Goal: Task Accomplishment & Management: Use online tool/utility

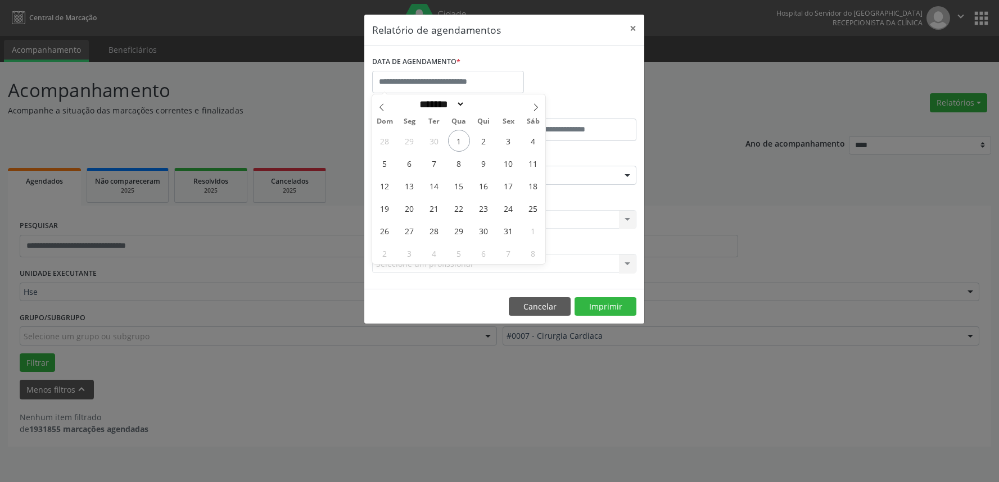
select select "*"
click at [464, 139] on span "1" at bounding box center [459, 141] width 22 height 22
type input "**********"
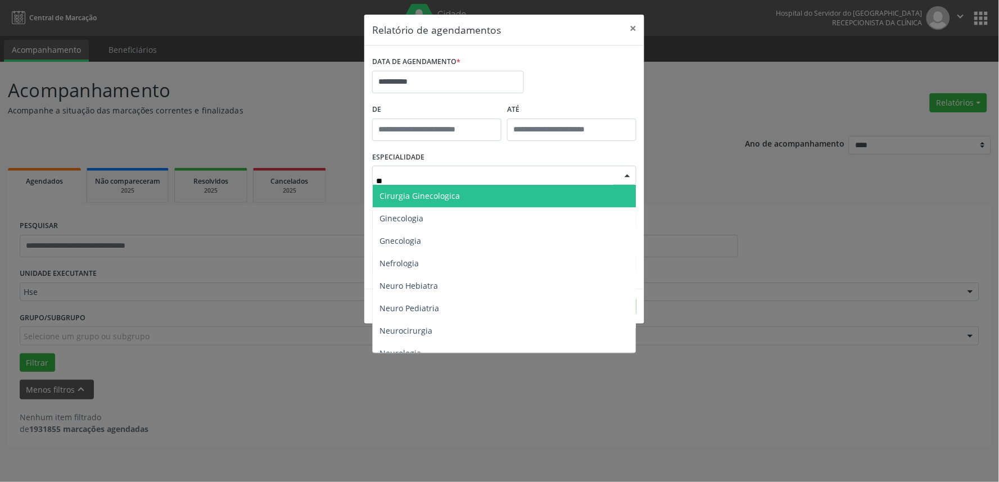
type input "***"
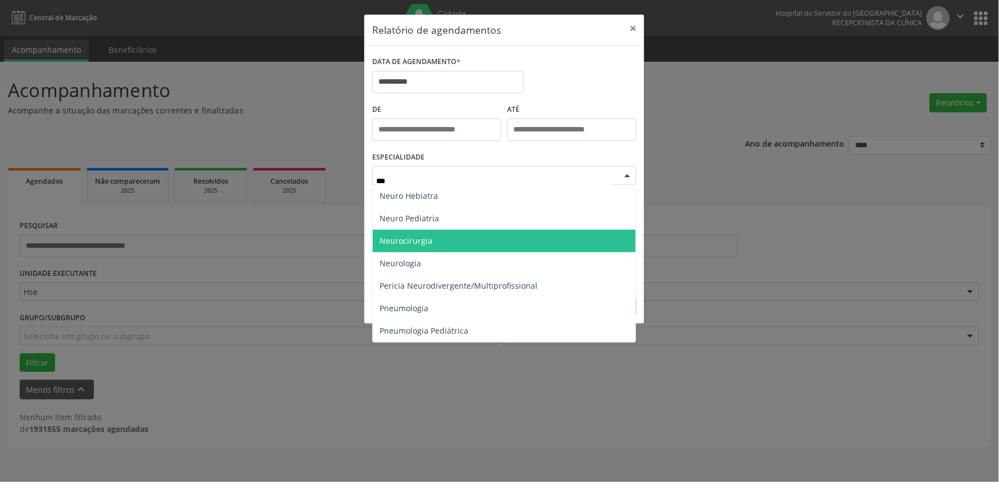
click at [442, 240] on span "Neurocirurgia" at bounding box center [504, 241] width 263 height 22
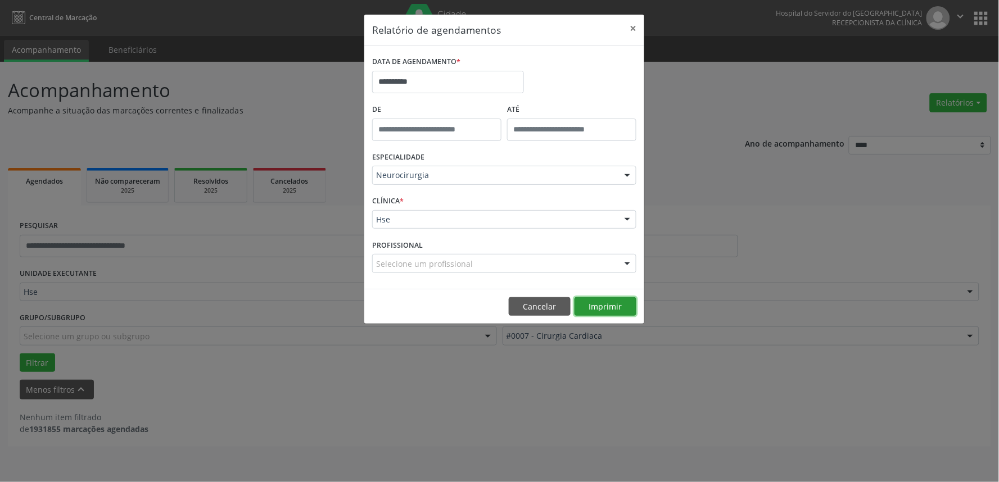
click at [600, 308] on button "Imprimir" at bounding box center [606, 306] width 62 height 19
click at [634, 26] on button "×" at bounding box center [633, 29] width 22 height 28
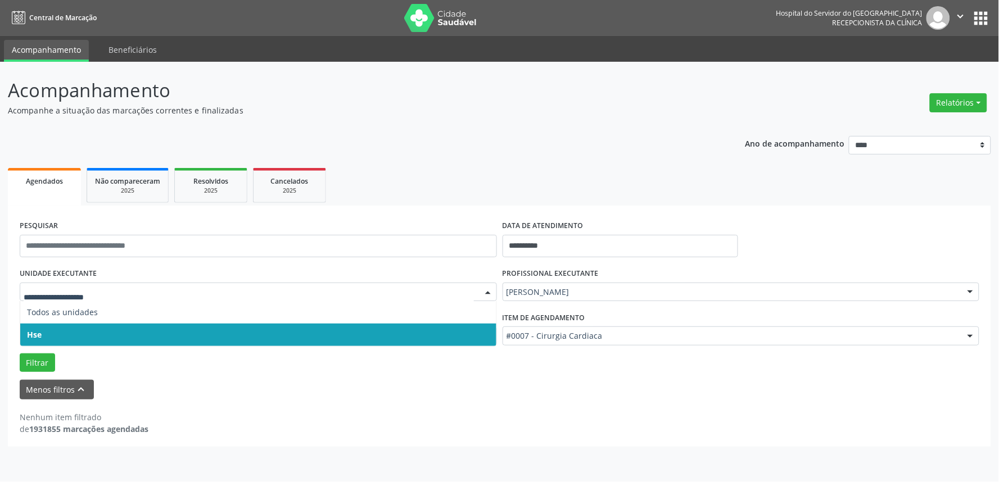
drag, startPoint x: 279, startPoint y: 436, endPoint x: 282, endPoint y: 431, distance: 6.1
click at [282, 431] on div "**********" at bounding box center [499, 326] width 983 height 241
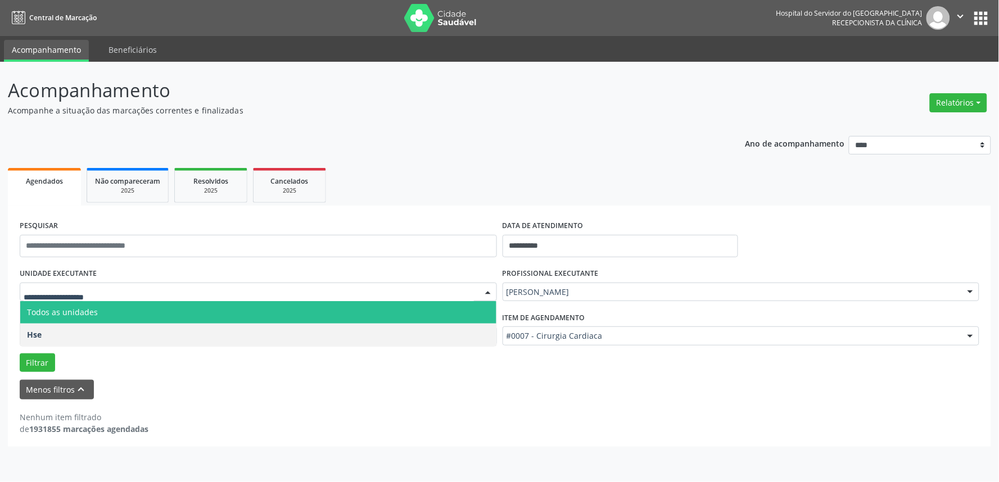
click at [134, 313] on span "Todos as unidades" at bounding box center [258, 312] width 476 height 22
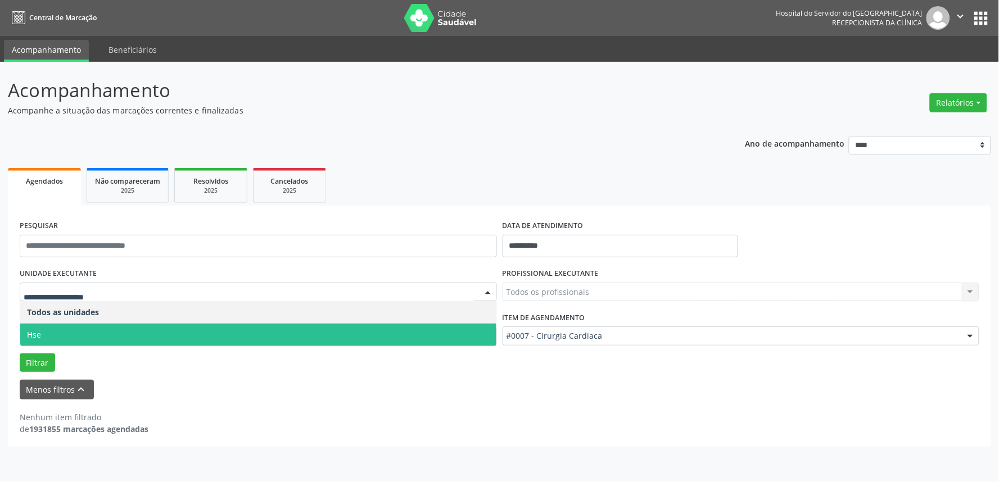
click at [133, 328] on span "Hse" at bounding box center [258, 335] width 476 height 22
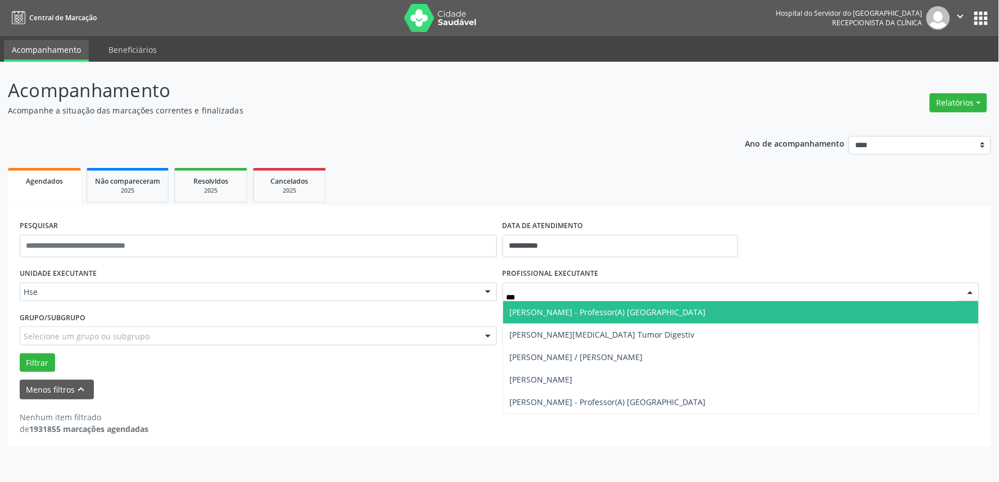
type input "****"
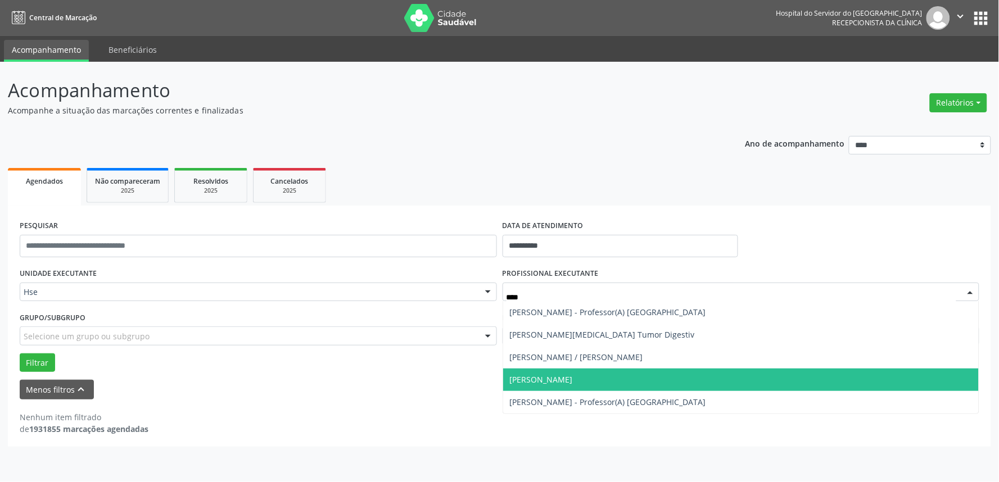
click at [560, 384] on span "[PERSON_NAME]" at bounding box center [541, 379] width 63 height 11
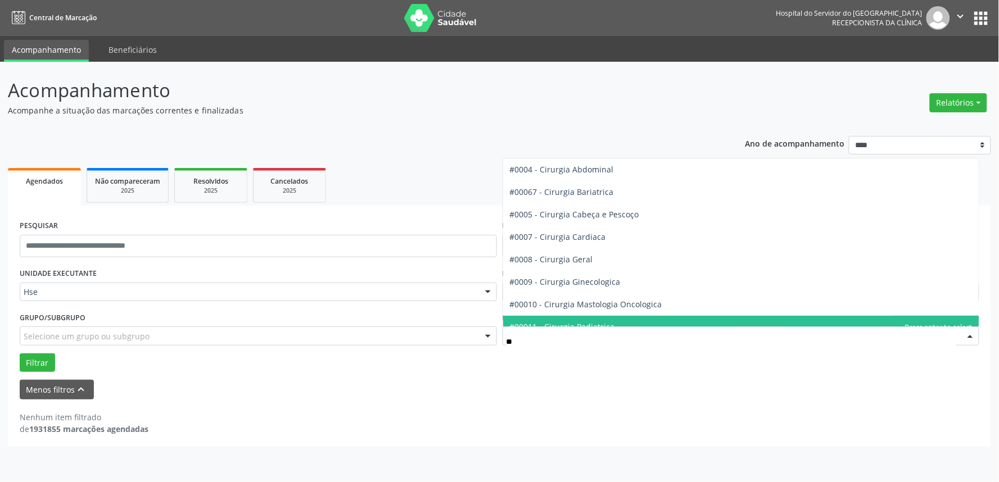
type input "***"
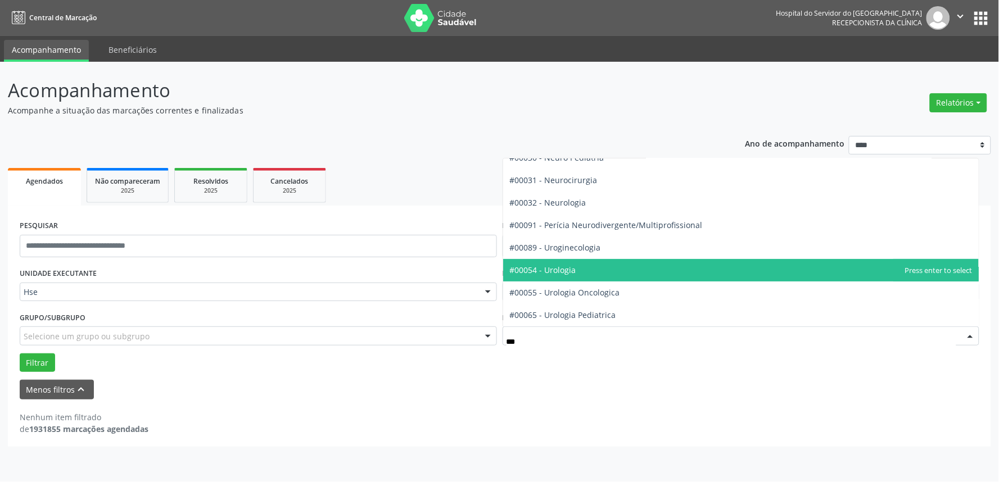
click at [592, 273] on span "#00054 - Urologia" at bounding box center [741, 270] width 476 height 22
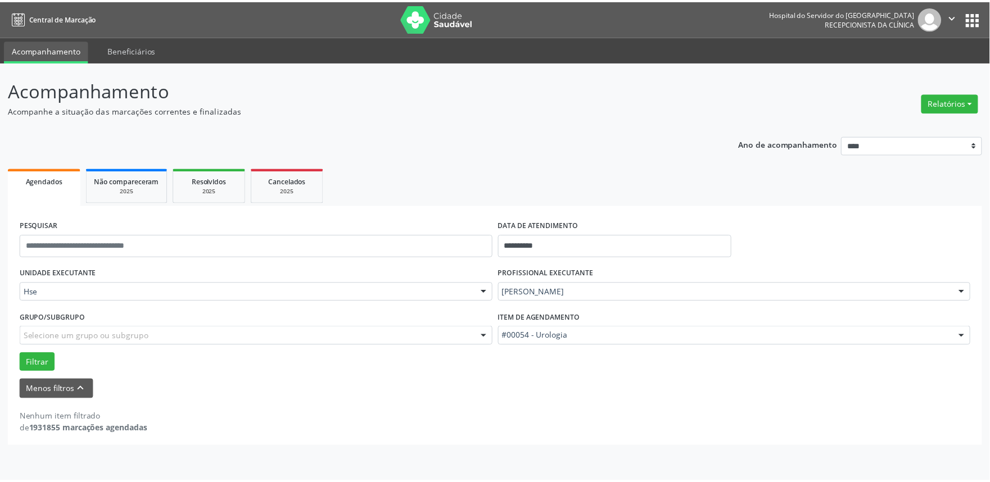
scroll to position [125, 0]
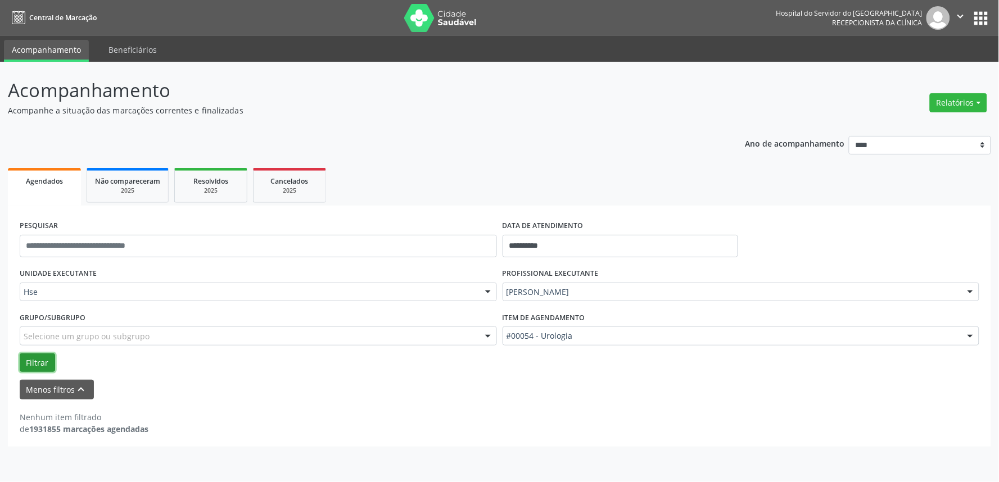
click at [33, 363] on button "Filtrar" at bounding box center [37, 363] width 35 height 19
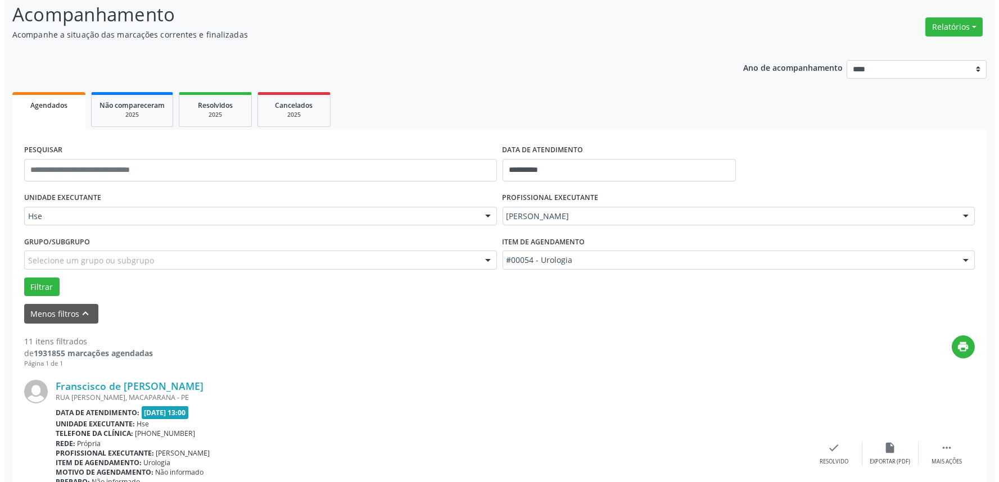
scroll to position [187, 0]
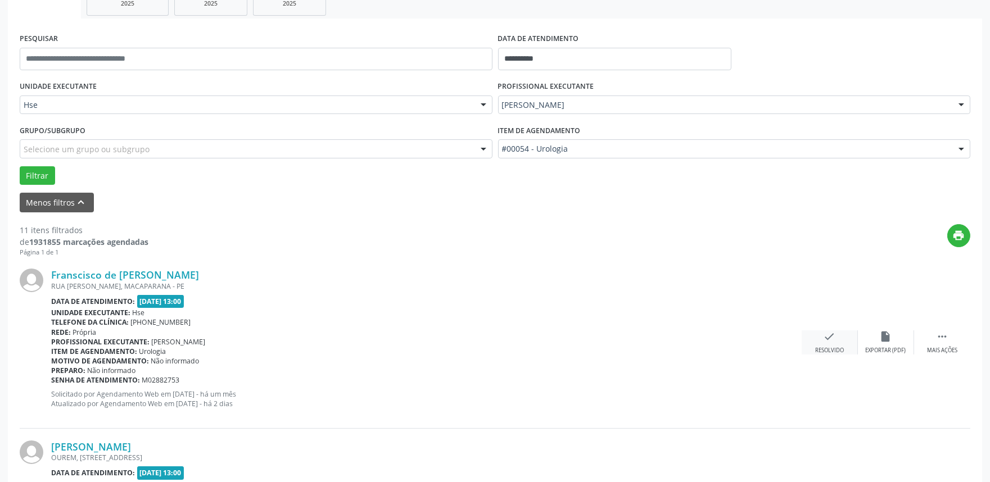
click at [840, 347] on div "Resolvido" at bounding box center [829, 351] width 29 height 8
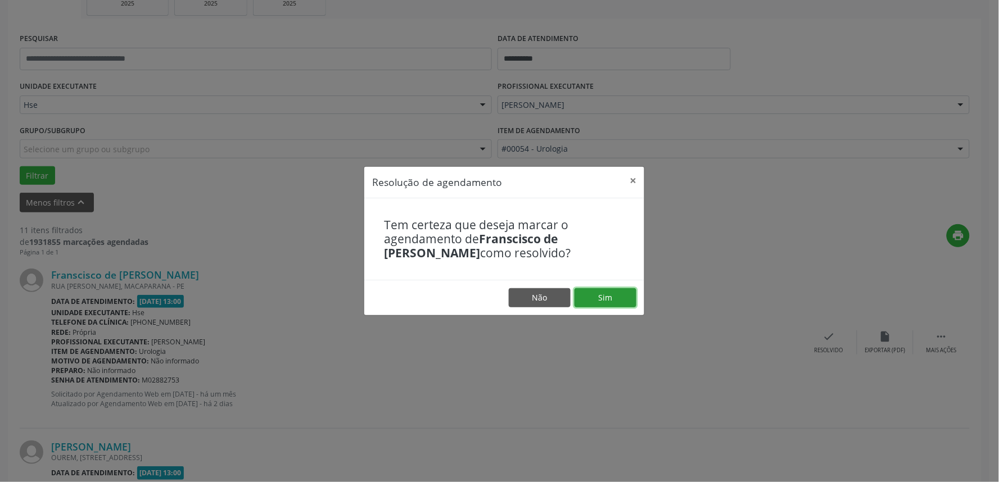
click at [611, 304] on button "Sim" at bounding box center [606, 297] width 62 height 19
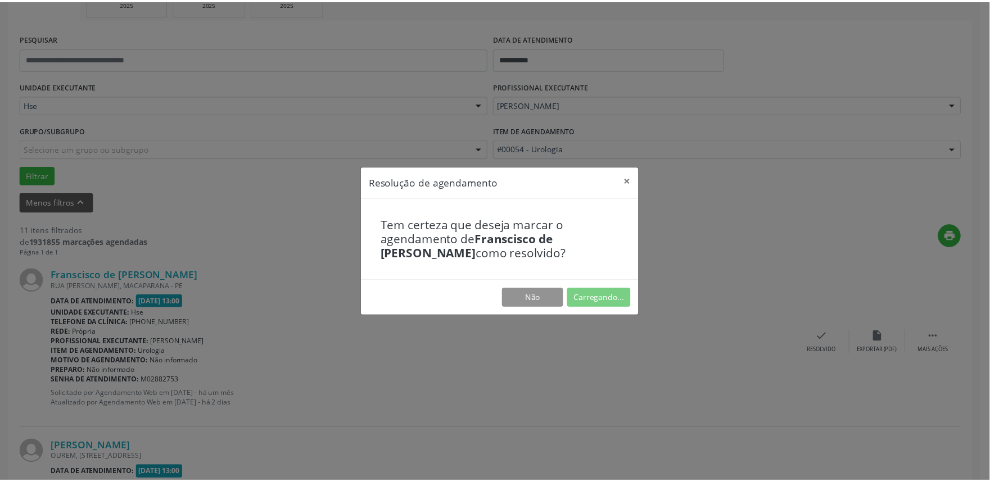
scroll to position [0, 0]
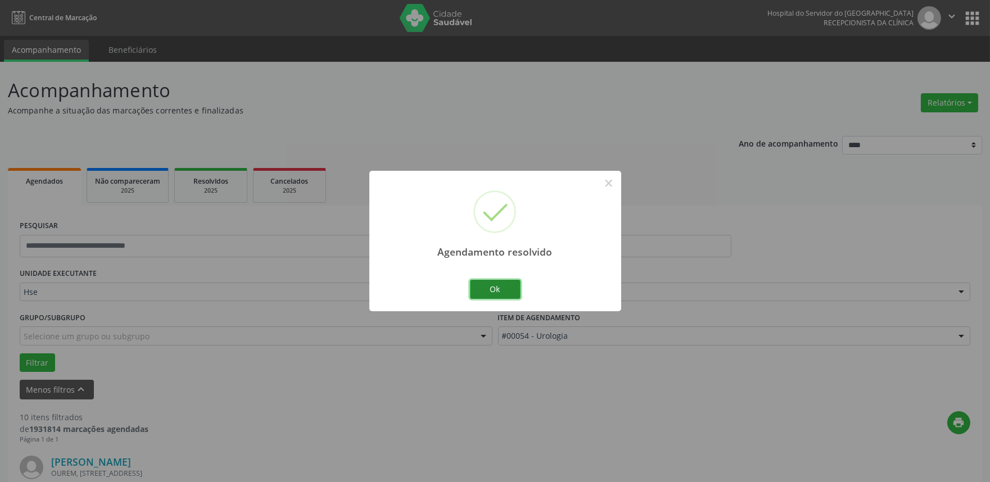
click at [514, 295] on button "Ok" at bounding box center [495, 289] width 51 height 19
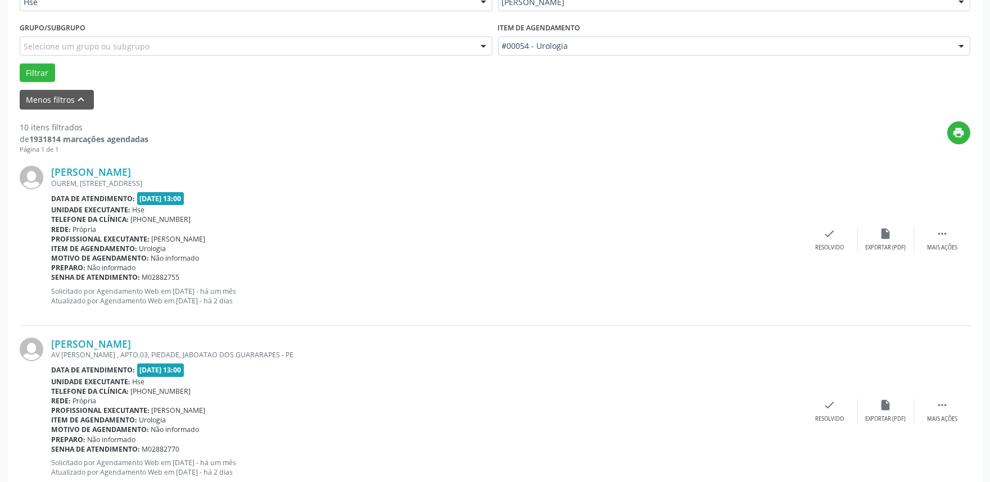
scroll to position [312, 0]
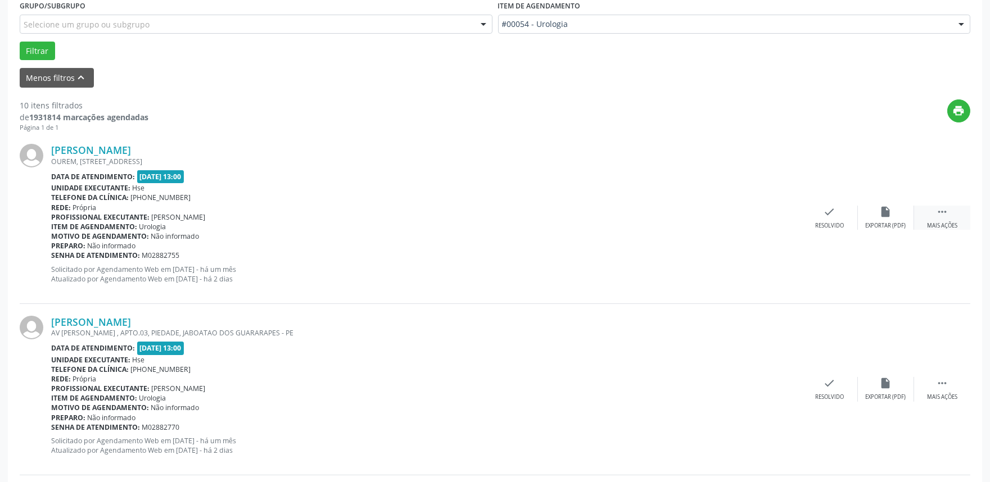
click at [926, 214] on div " Mais ações" at bounding box center [942, 218] width 56 height 24
click at [889, 213] on icon "alarm_off" at bounding box center [886, 212] width 12 height 12
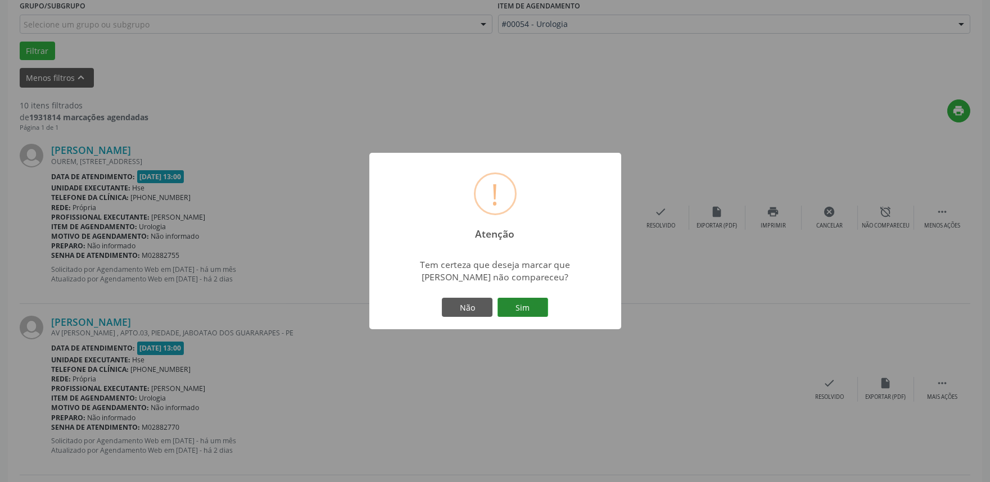
click at [518, 314] on button "Sim" at bounding box center [523, 307] width 51 height 19
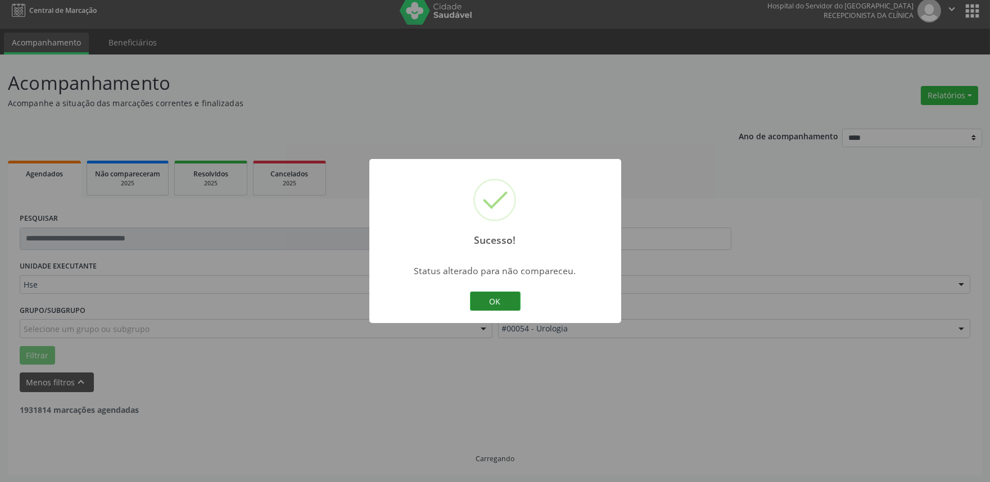
click at [503, 305] on button "OK" at bounding box center [495, 301] width 51 height 19
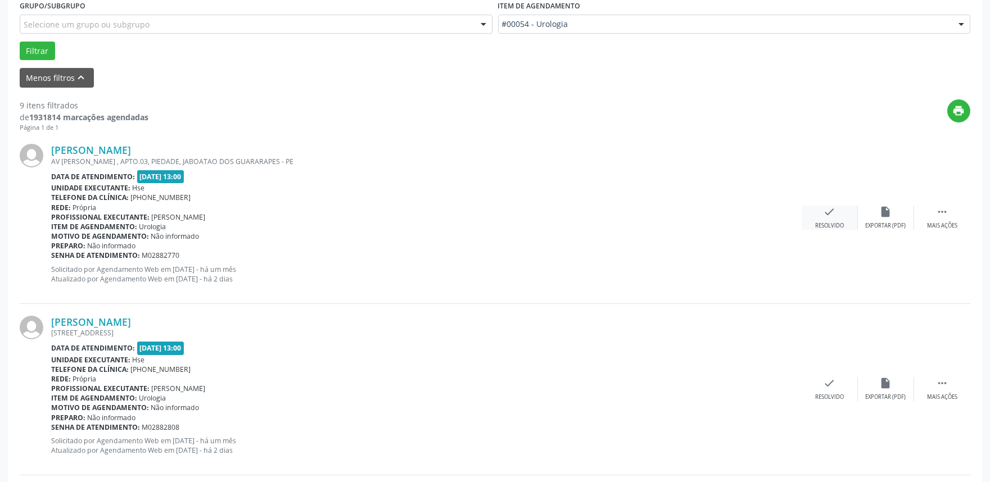
click at [825, 212] on icon "check" at bounding box center [830, 212] width 12 height 12
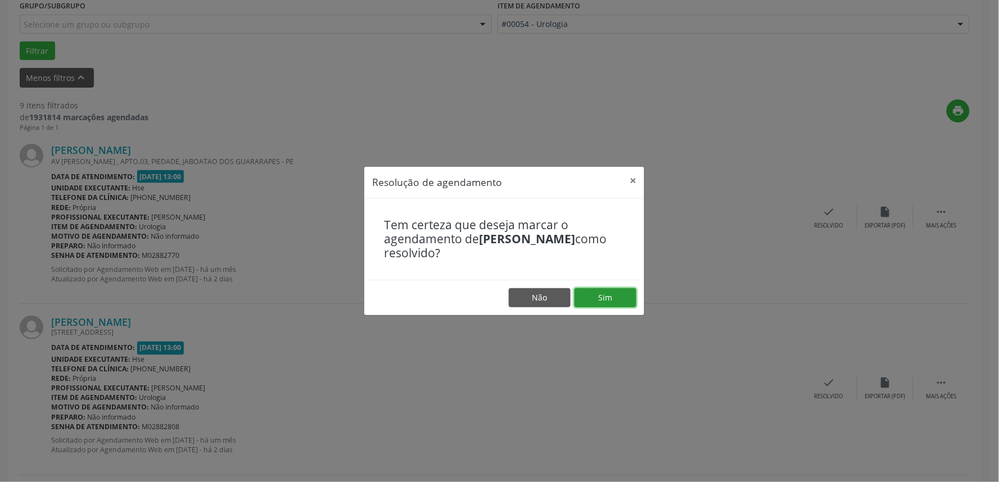
click at [605, 301] on button "Sim" at bounding box center [606, 297] width 62 height 19
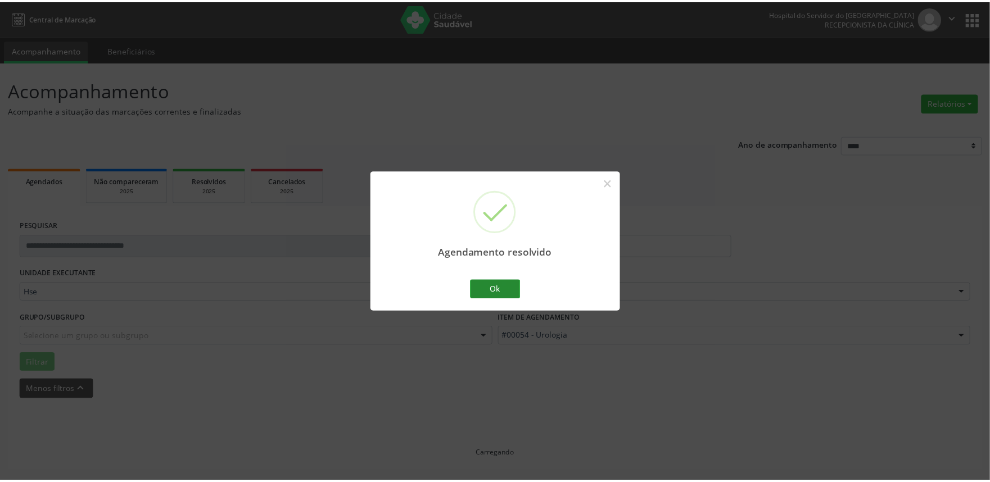
scroll to position [0, 0]
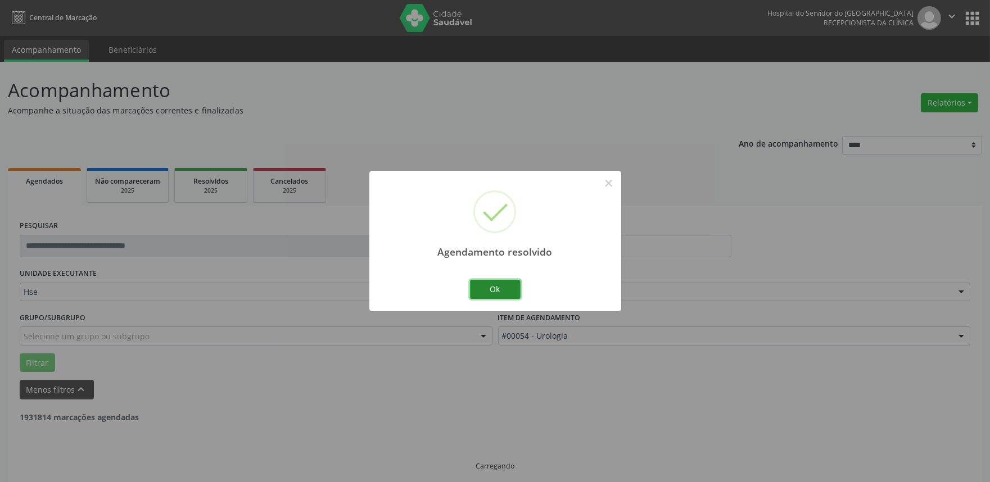
click at [510, 290] on button "Ok" at bounding box center [495, 289] width 51 height 19
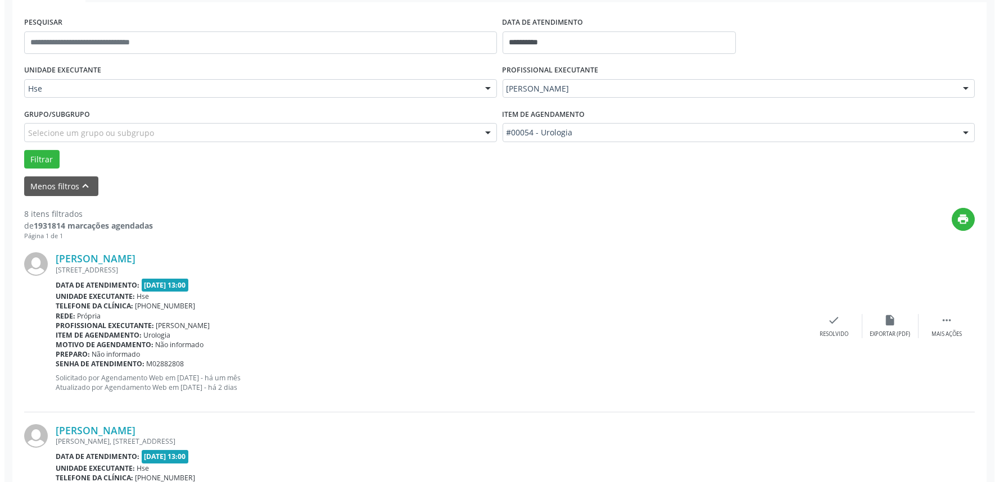
scroll to position [319, 0]
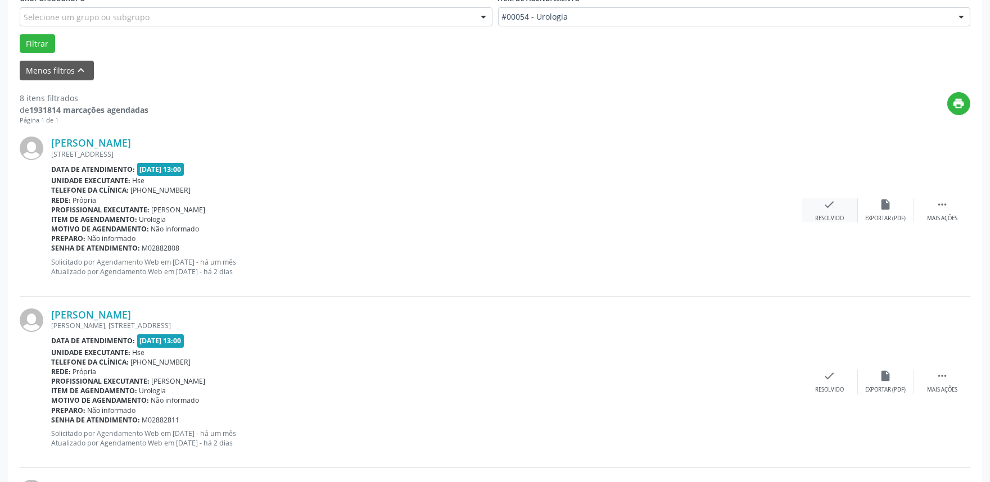
click at [824, 213] on div "check Resolvido" at bounding box center [830, 210] width 56 height 24
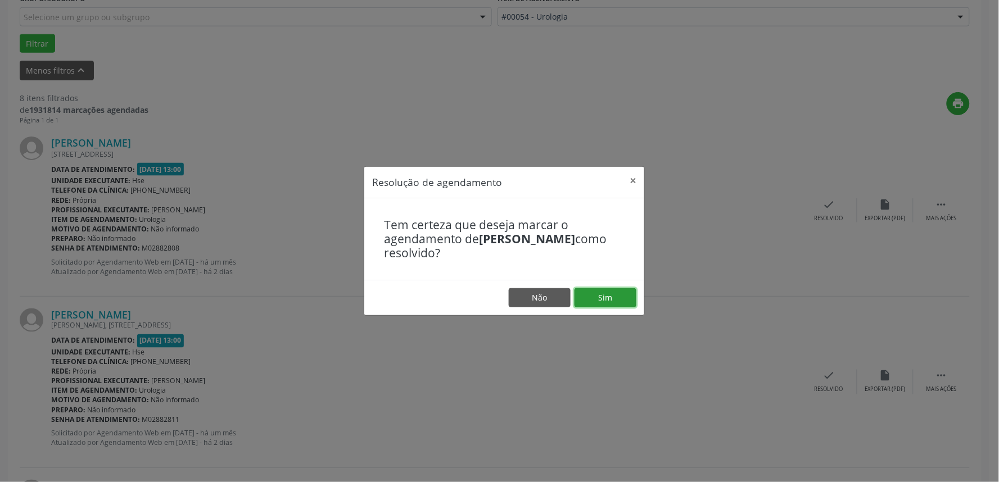
click at [602, 301] on button "Sim" at bounding box center [606, 297] width 62 height 19
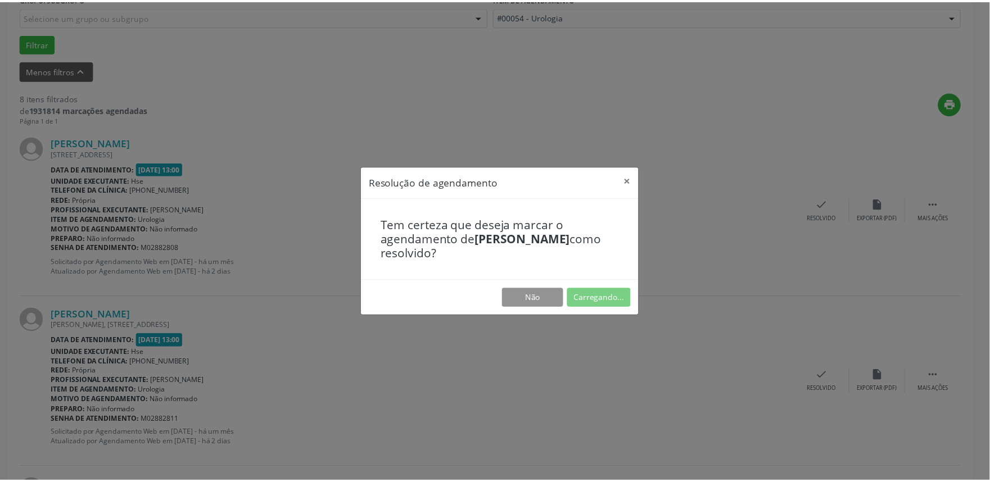
scroll to position [0, 0]
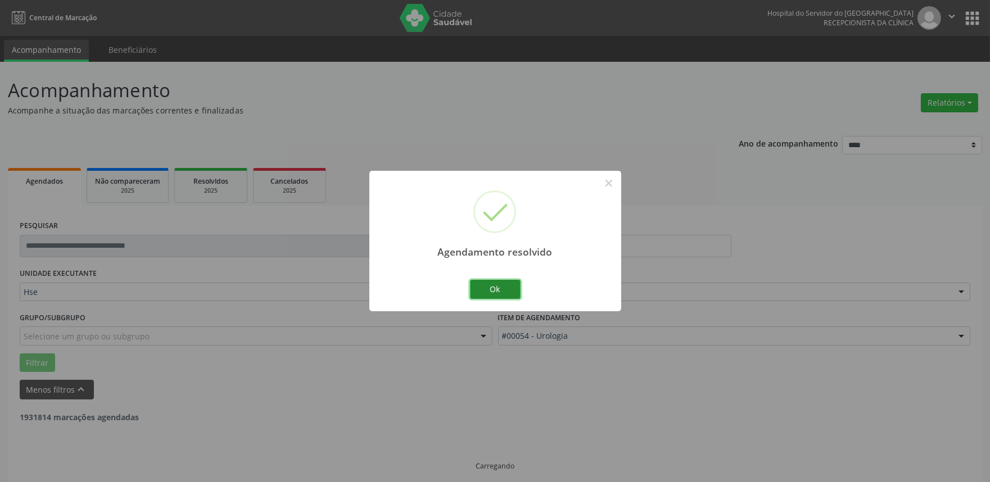
click at [490, 283] on button "Ok" at bounding box center [495, 289] width 51 height 19
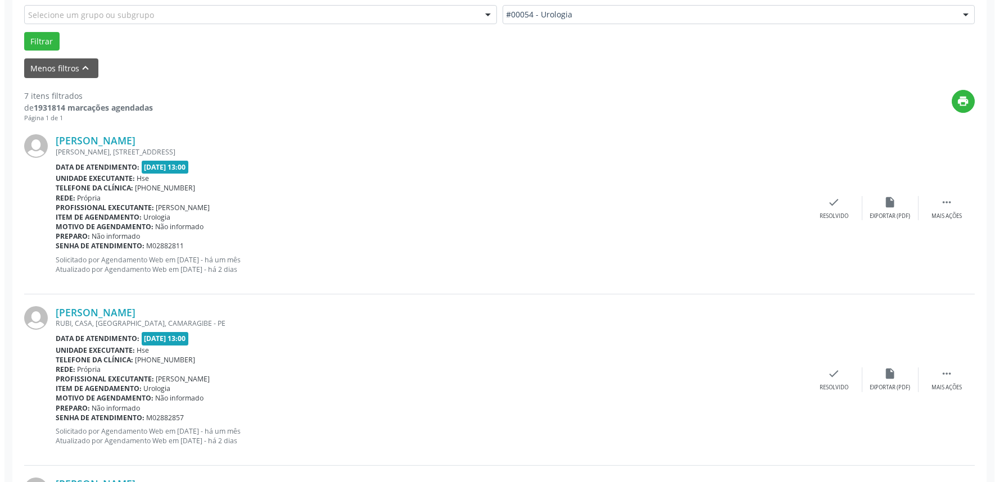
scroll to position [374, 0]
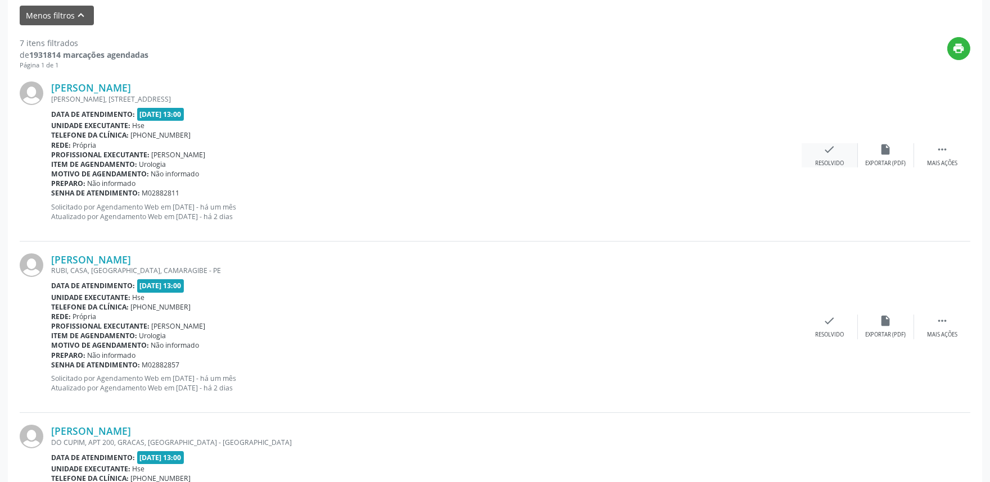
click at [826, 156] on div "check Resolvido" at bounding box center [830, 155] width 56 height 24
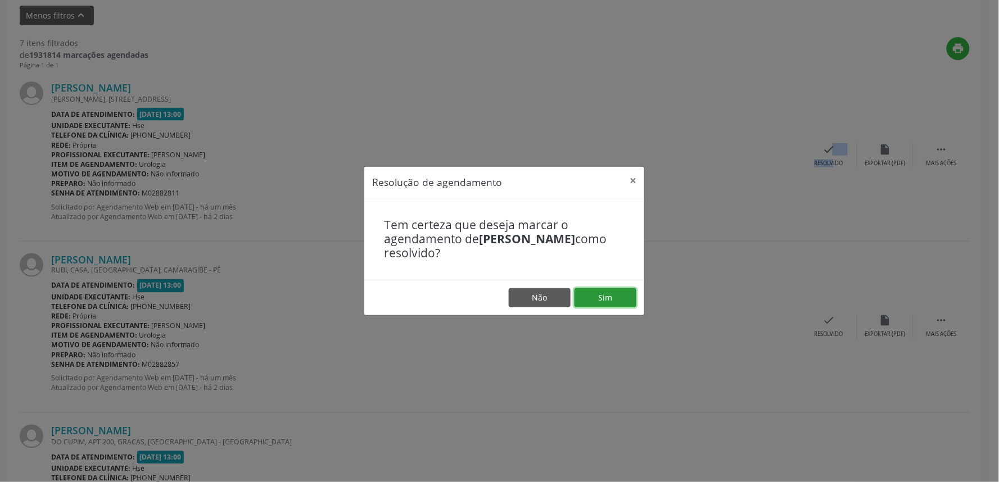
click at [600, 300] on button "Sim" at bounding box center [606, 297] width 62 height 19
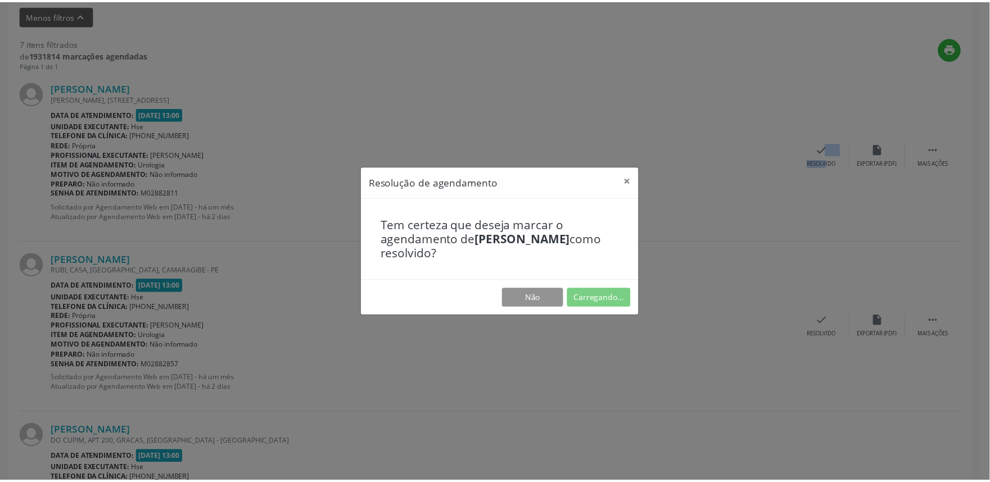
scroll to position [0, 0]
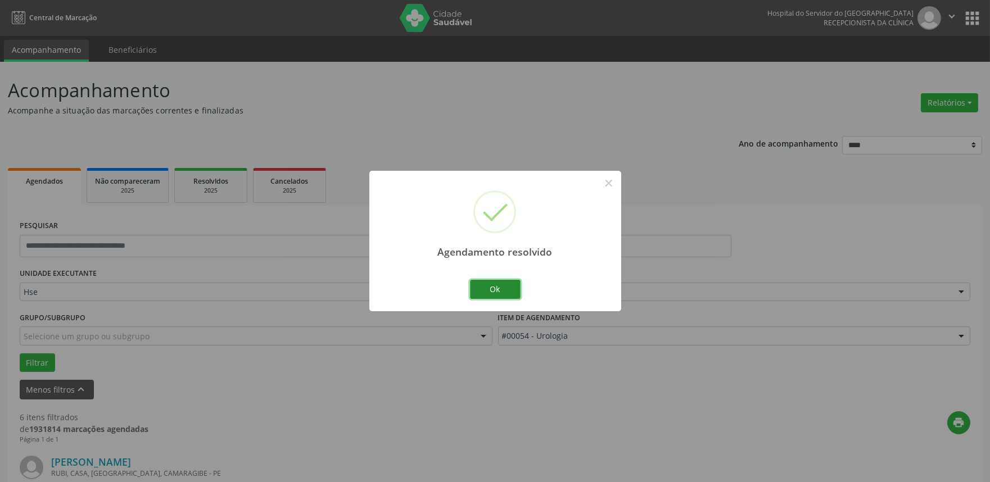
click at [496, 291] on button "Ok" at bounding box center [495, 289] width 51 height 19
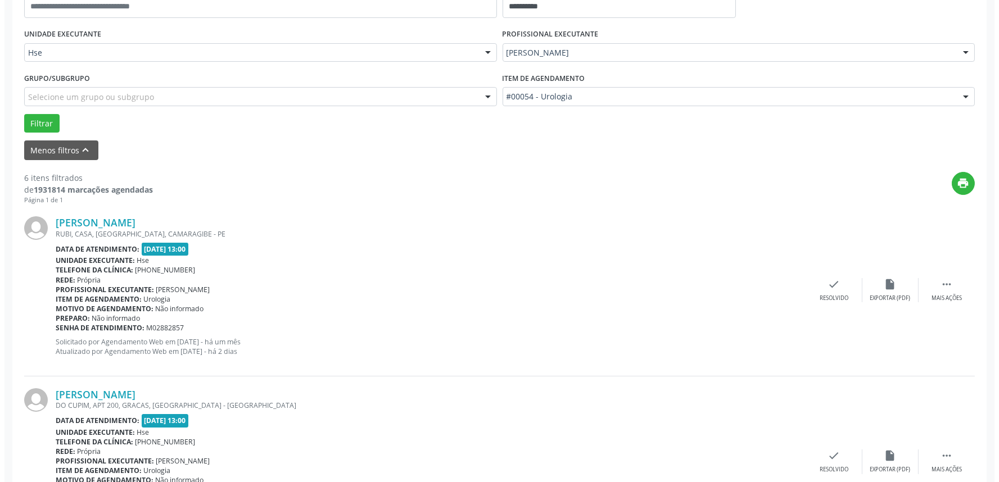
scroll to position [312, 0]
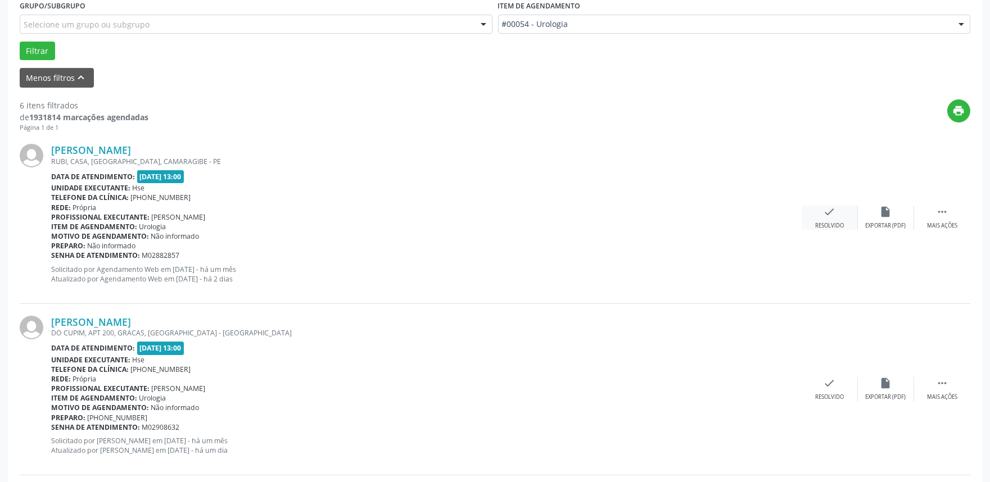
click at [830, 223] on div "Resolvido" at bounding box center [829, 226] width 29 height 8
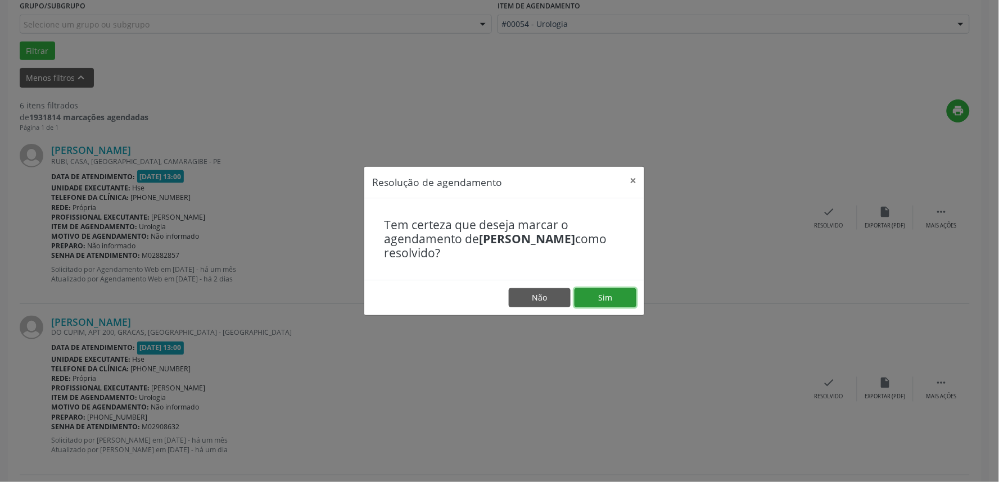
click at [589, 299] on button "Sim" at bounding box center [606, 297] width 62 height 19
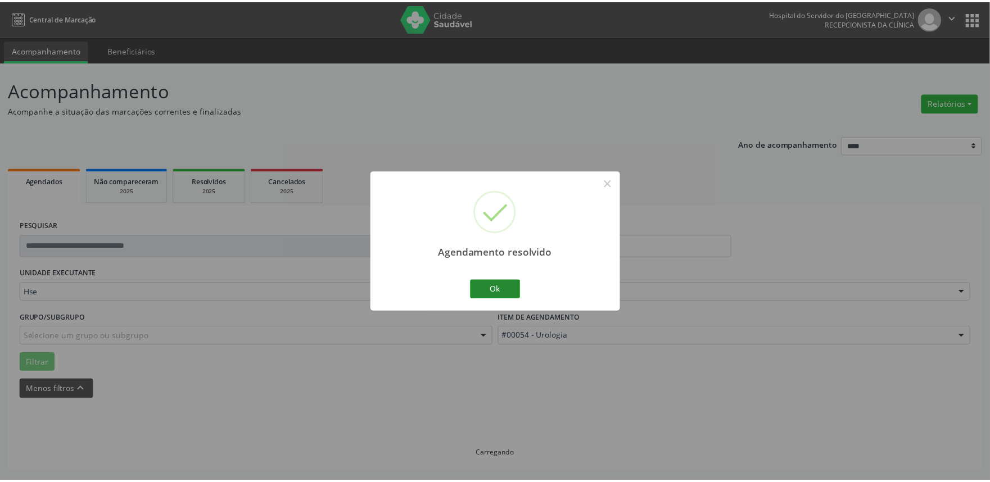
scroll to position [0, 0]
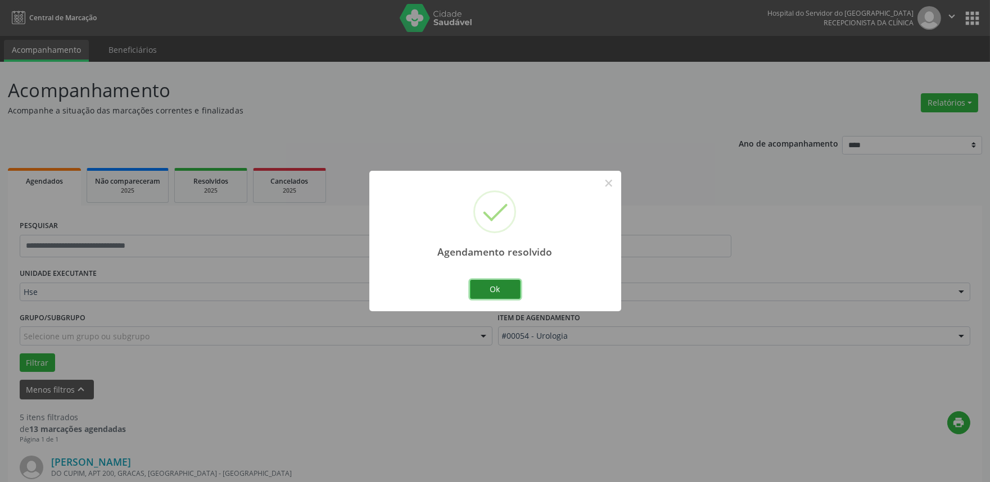
click at [505, 296] on button "Ok" at bounding box center [495, 289] width 51 height 19
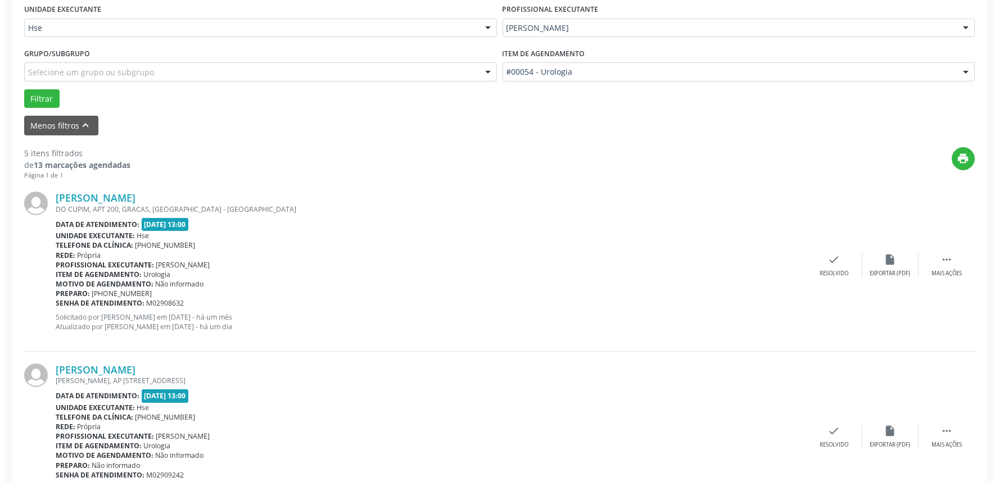
scroll to position [374, 0]
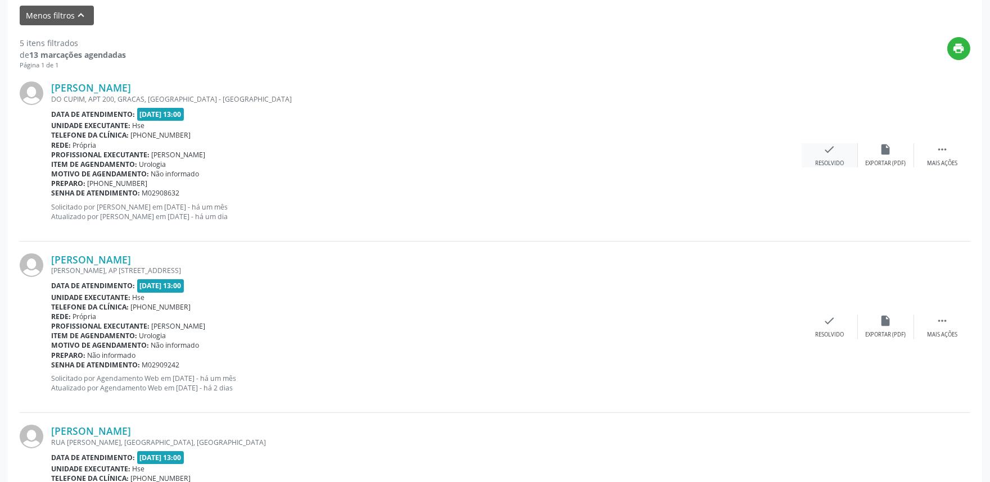
click at [821, 151] on div "check Resolvido" at bounding box center [830, 155] width 56 height 24
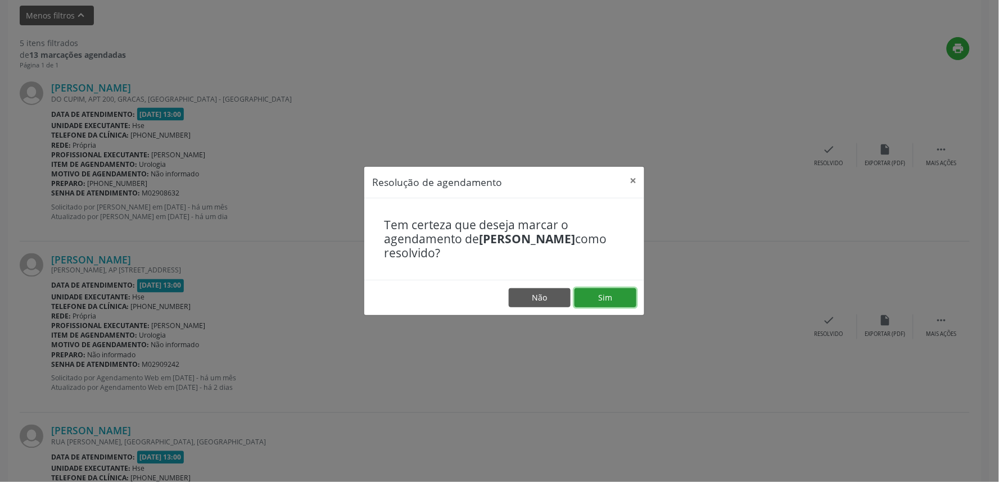
click at [595, 298] on button "Sim" at bounding box center [606, 297] width 62 height 19
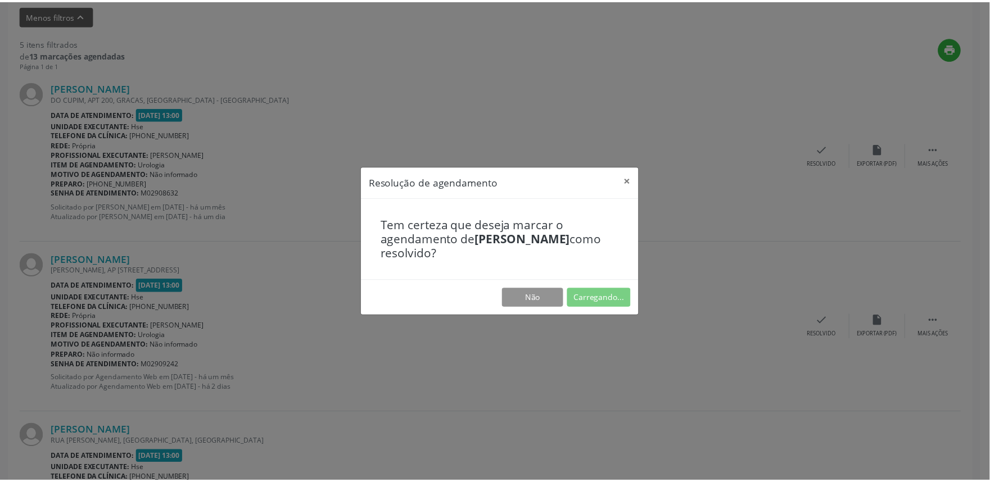
scroll to position [0, 0]
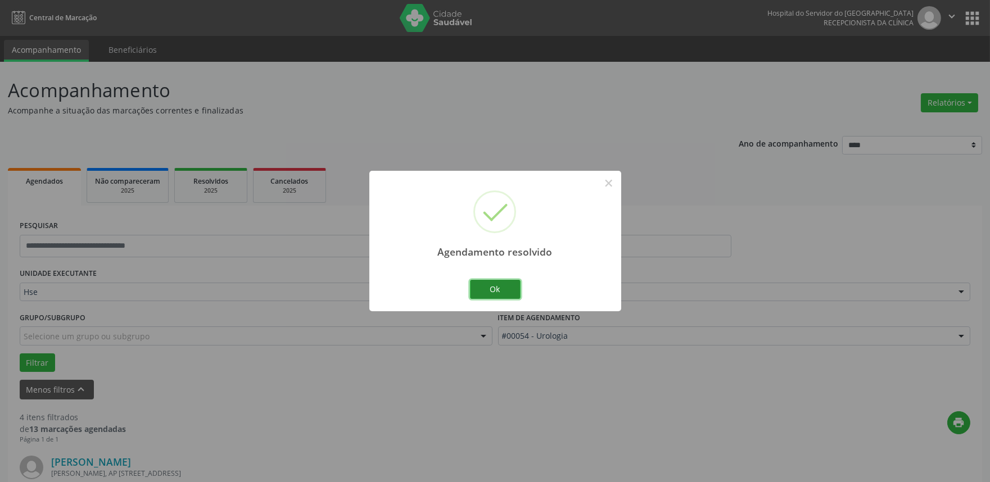
click at [503, 293] on button "Ok" at bounding box center [495, 289] width 51 height 19
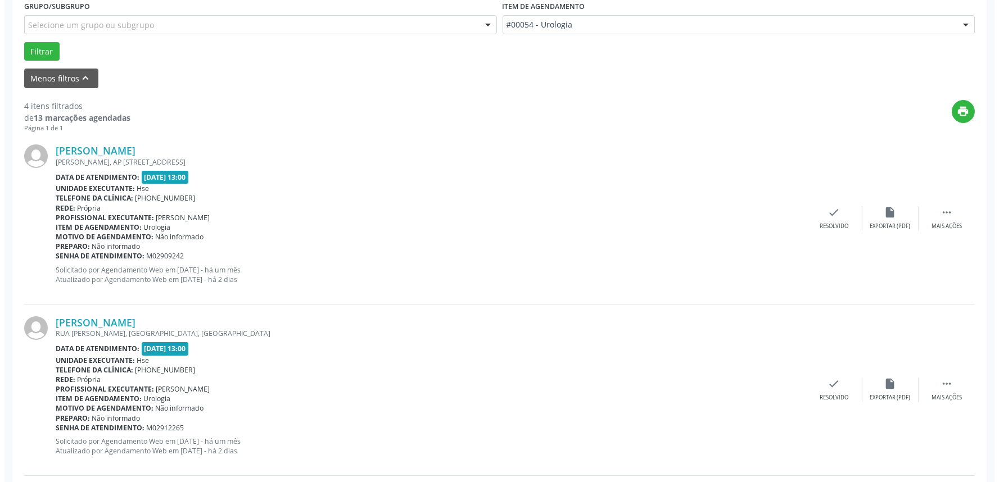
scroll to position [312, 0]
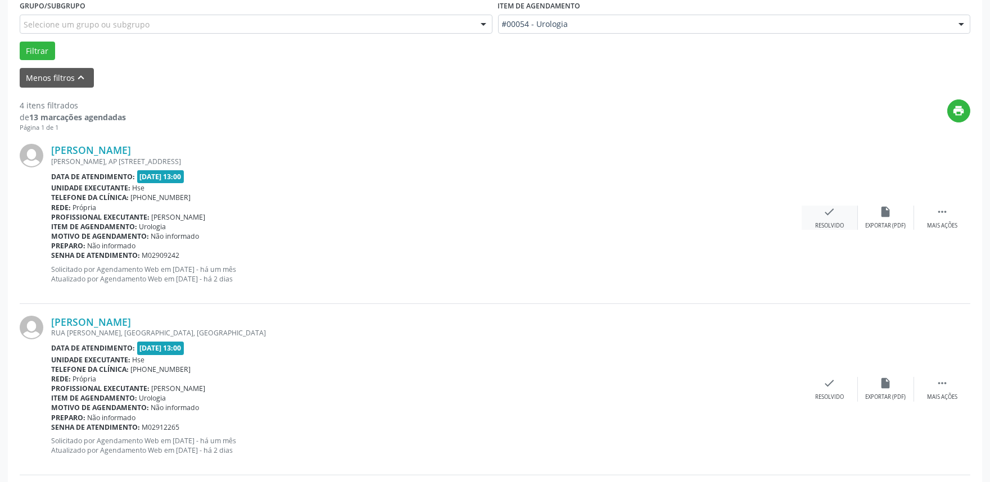
click at [829, 217] on icon "check" at bounding box center [830, 212] width 12 height 12
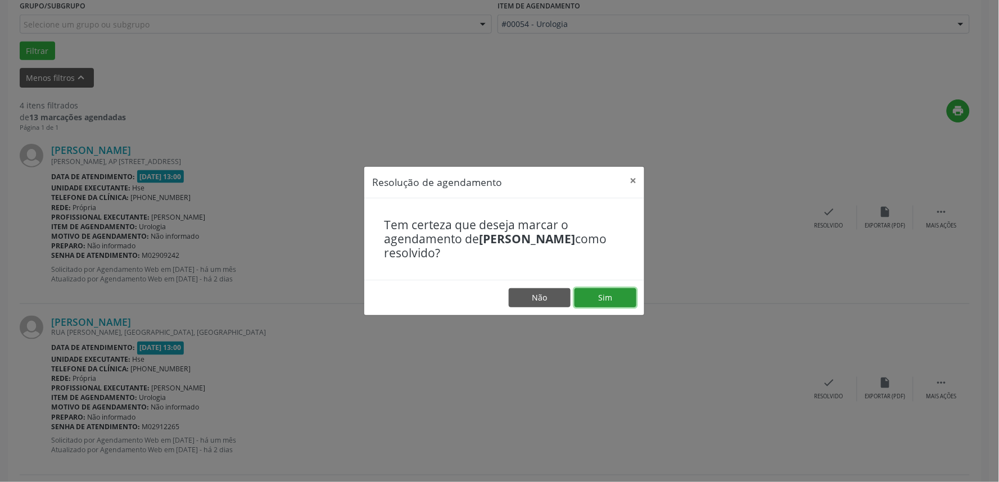
click at [608, 302] on button "Sim" at bounding box center [606, 297] width 62 height 19
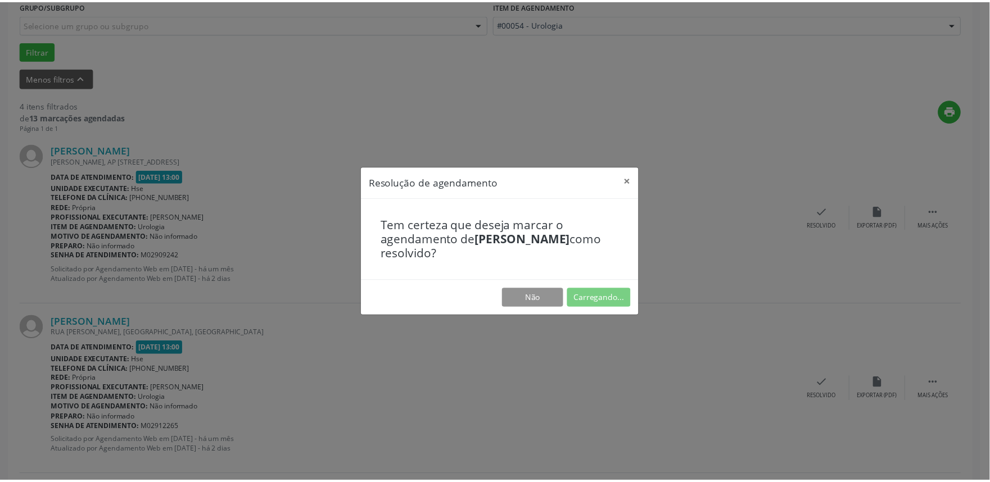
scroll to position [0, 0]
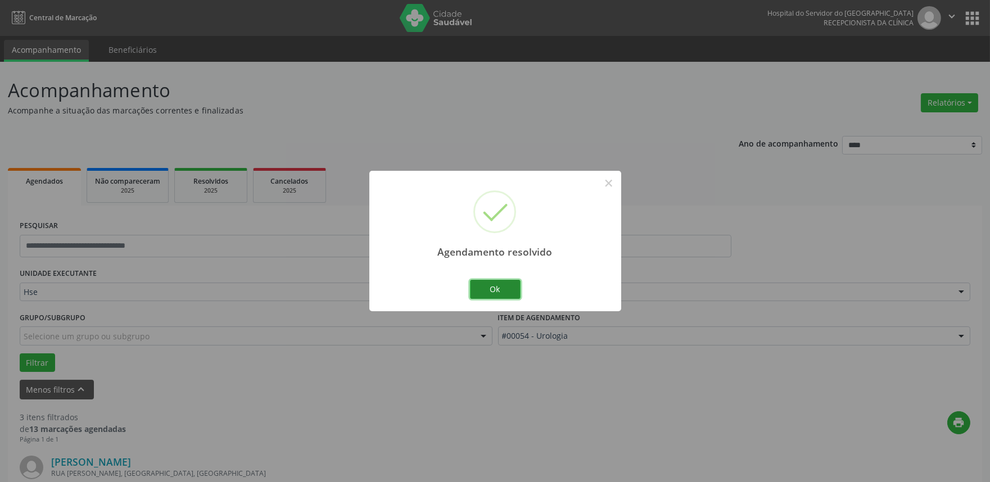
click at [513, 292] on button "Ok" at bounding box center [495, 289] width 51 height 19
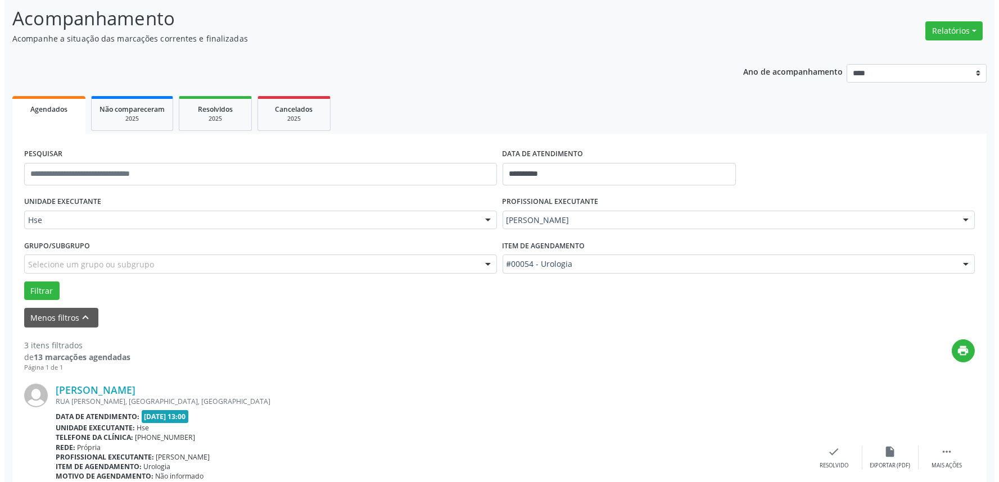
scroll to position [187, 0]
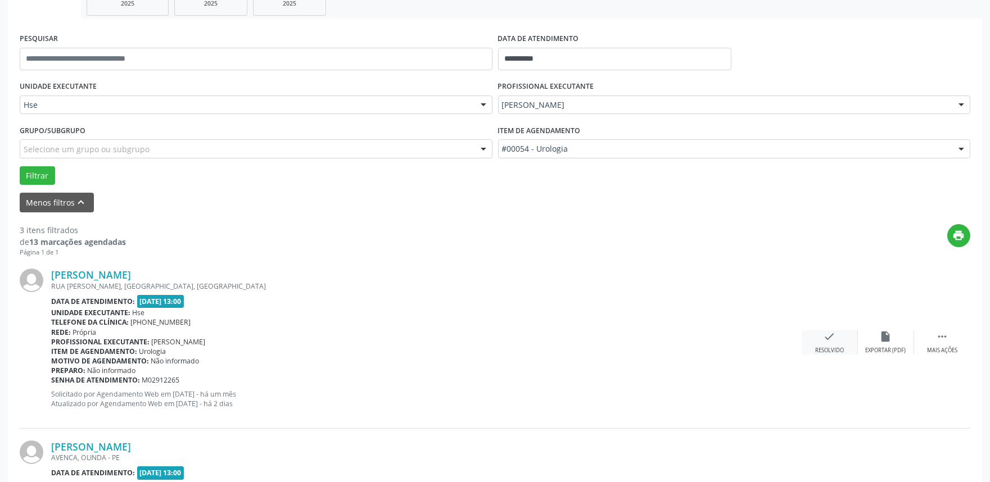
click at [821, 345] on div "check Resolvido" at bounding box center [830, 343] width 56 height 24
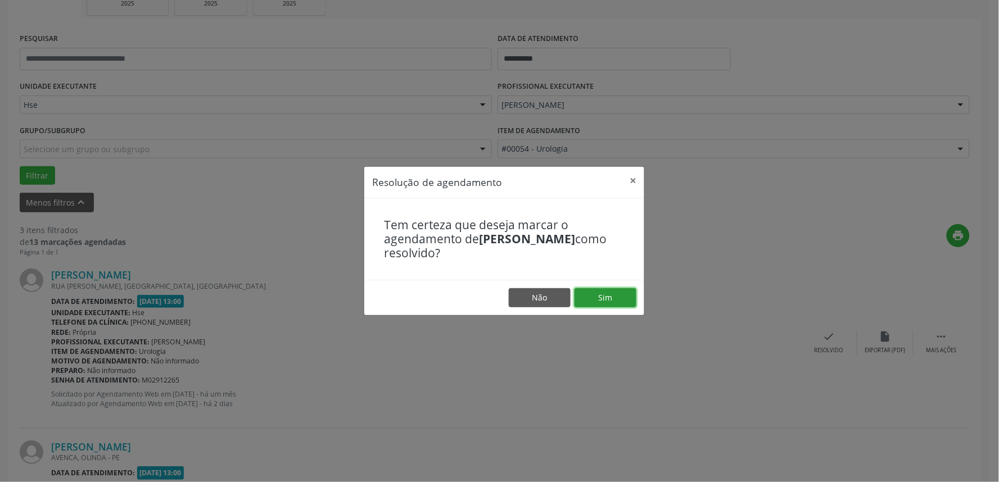
click at [597, 296] on button "Sim" at bounding box center [606, 297] width 62 height 19
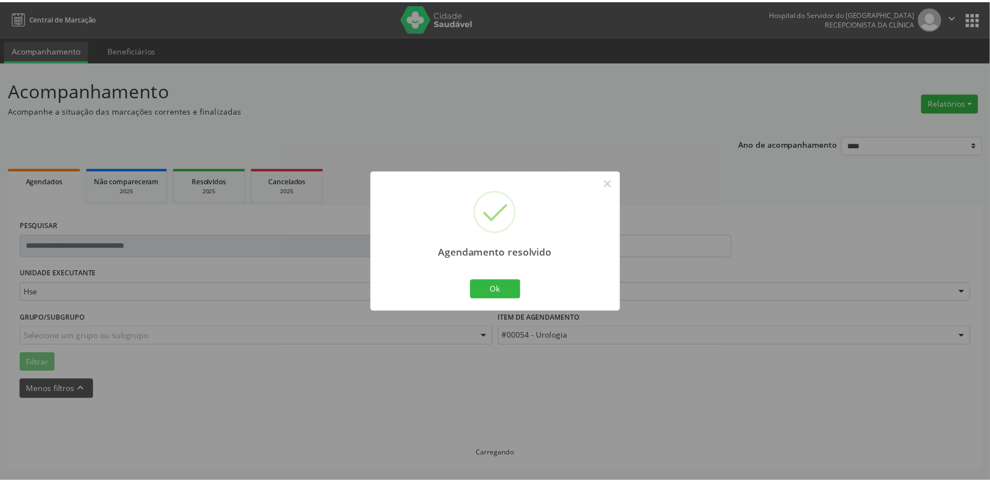
scroll to position [0, 0]
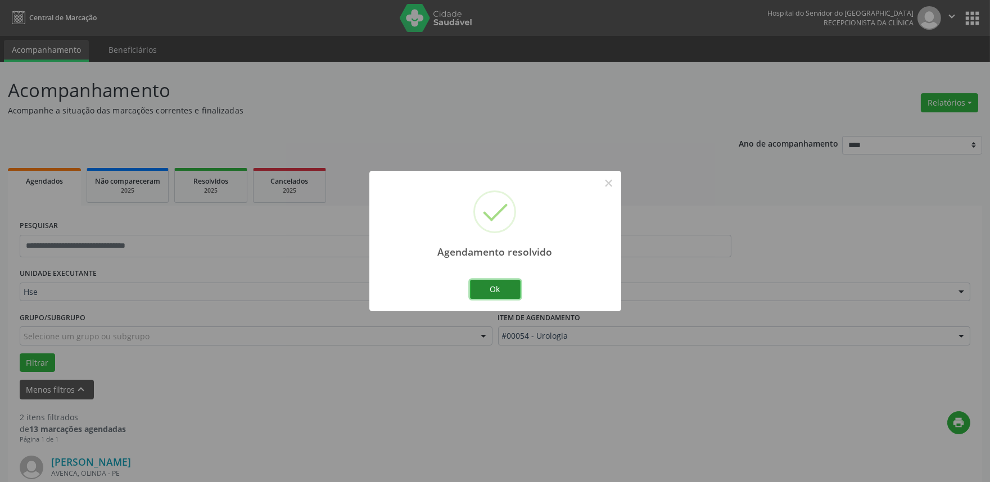
click at [495, 287] on button "Ok" at bounding box center [495, 289] width 51 height 19
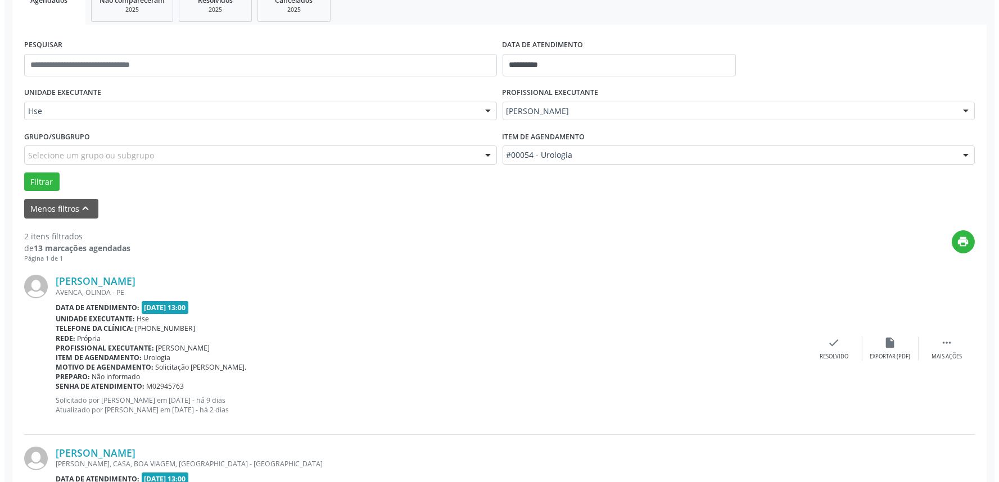
scroll to position [250, 0]
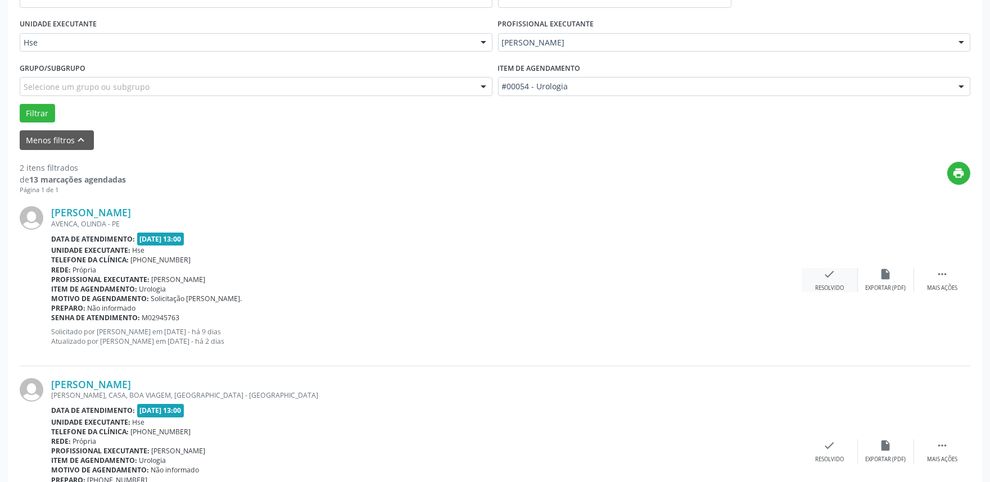
click at [827, 279] on icon "check" at bounding box center [830, 274] width 12 height 12
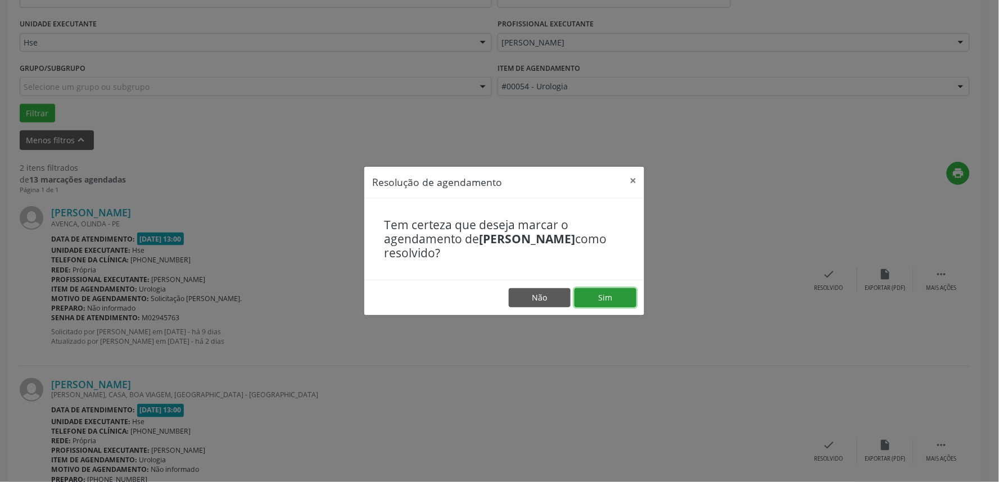
click at [612, 299] on button "Sim" at bounding box center [606, 297] width 62 height 19
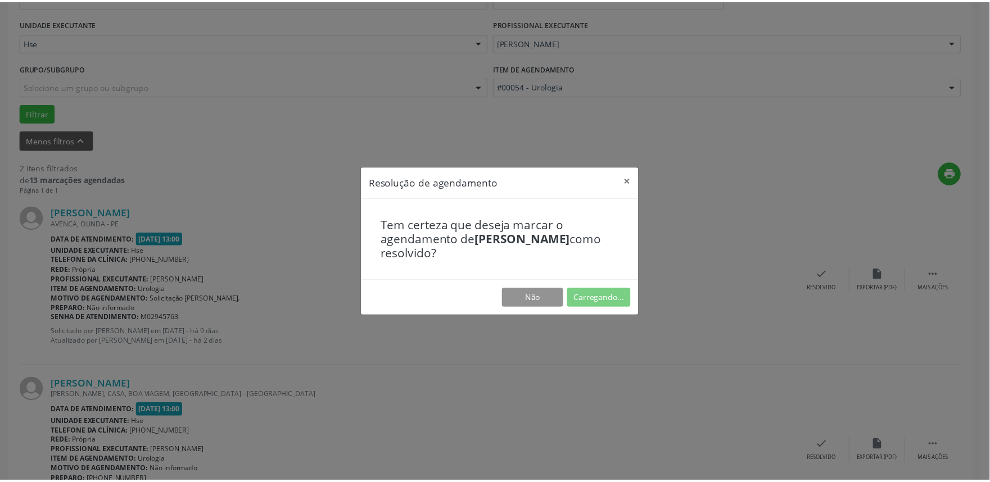
scroll to position [0, 0]
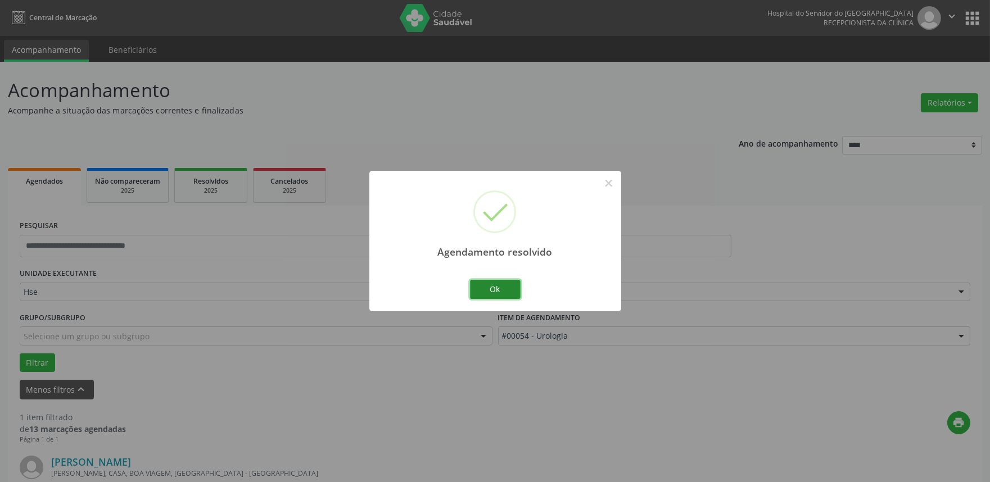
click at [498, 295] on button "Ok" at bounding box center [495, 289] width 51 height 19
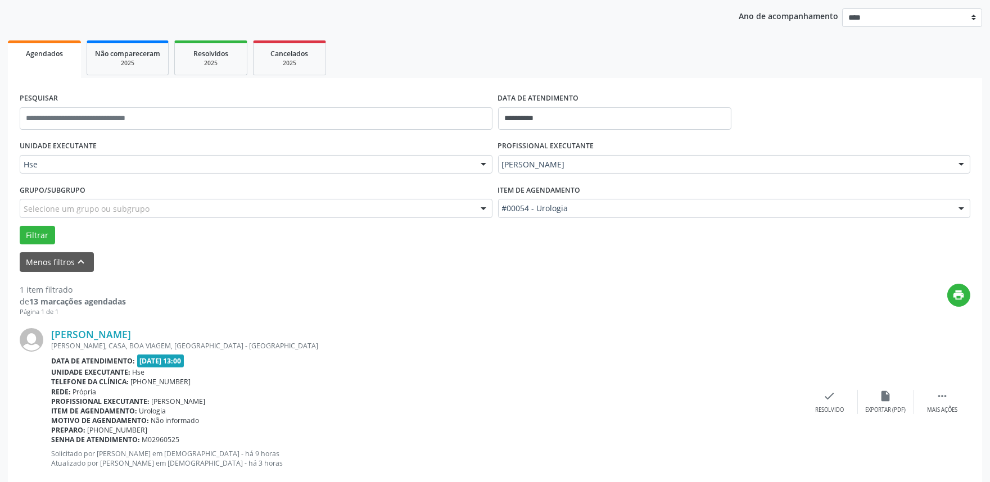
scroll to position [152, 0]
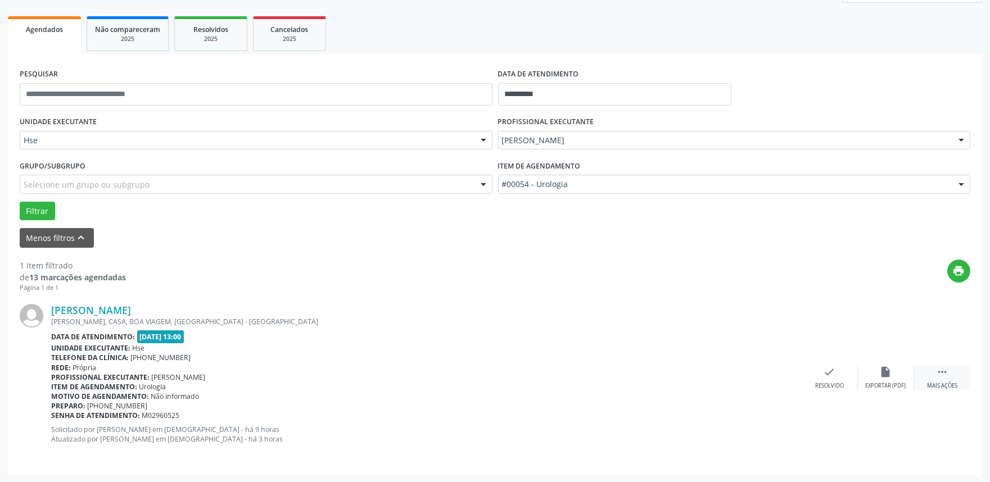
click at [942, 385] on div "Mais ações" at bounding box center [942, 386] width 30 height 8
click at [884, 373] on icon "alarm_off" at bounding box center [886, 372] width 12 height 12
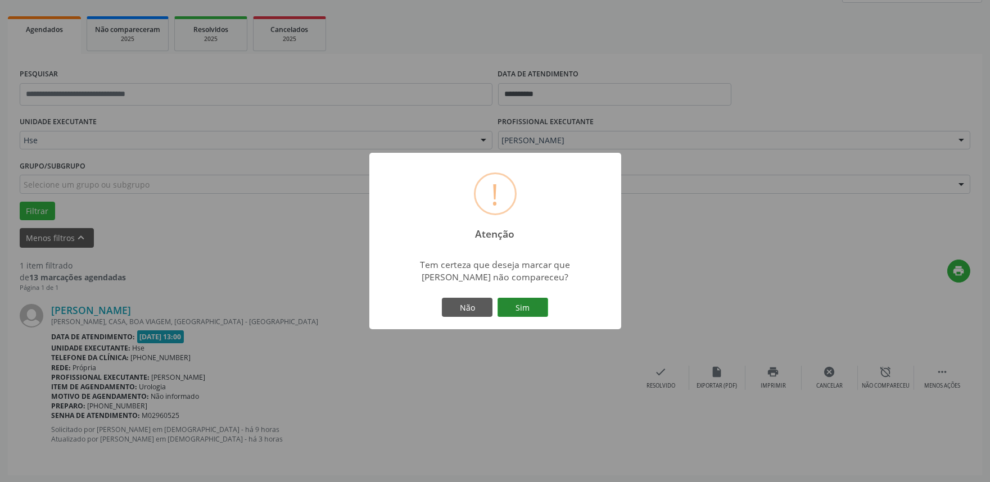
click at [521, 305] on button "Sim" at bounding box center [523, 307] width 51 height 19
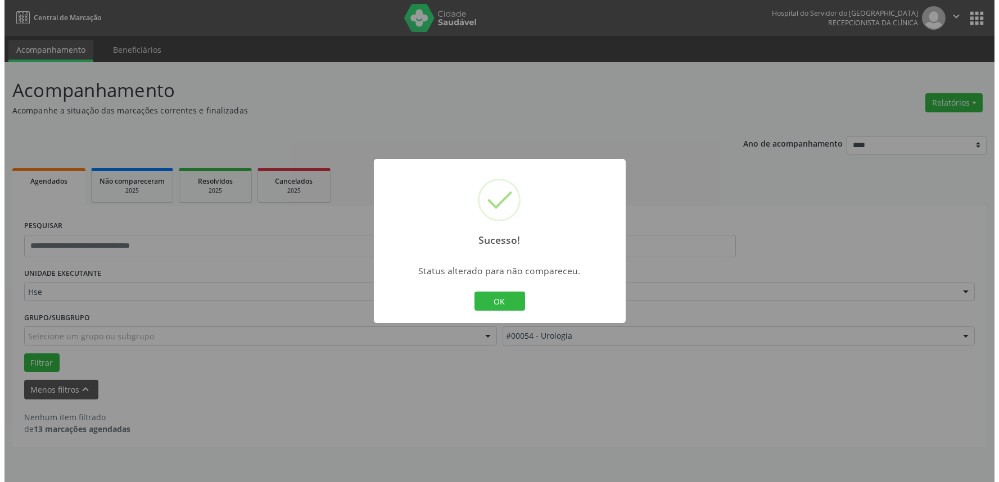
scroll to position [0, 0]
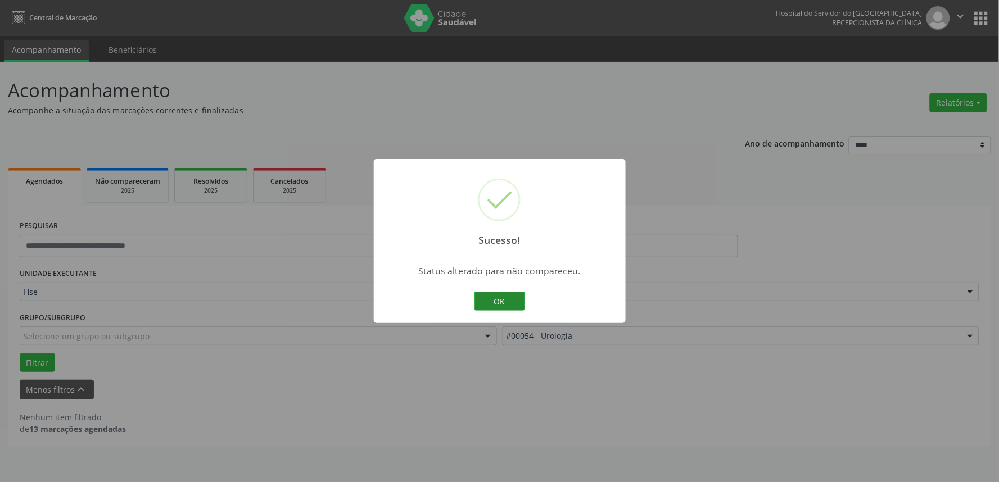
click at [504, 304] on button "OK" at bounding box center [500, 301] width 51 height 19
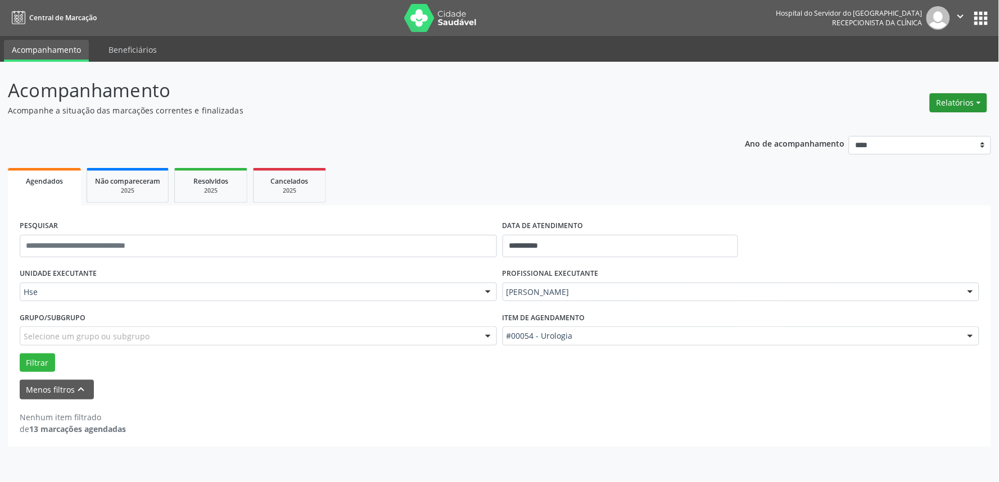
drag, startPoint x: 957, startPoint y: 103, endPoint x: 948, endPoint y: 97, distance: 10.9
click at [954, 97] on button "Relatórios" at bounding box center [958, 102] width 57 height 19
click at [909, 120] on link "Agendamentos" at bounding box center [926, 127] width 121 height 16
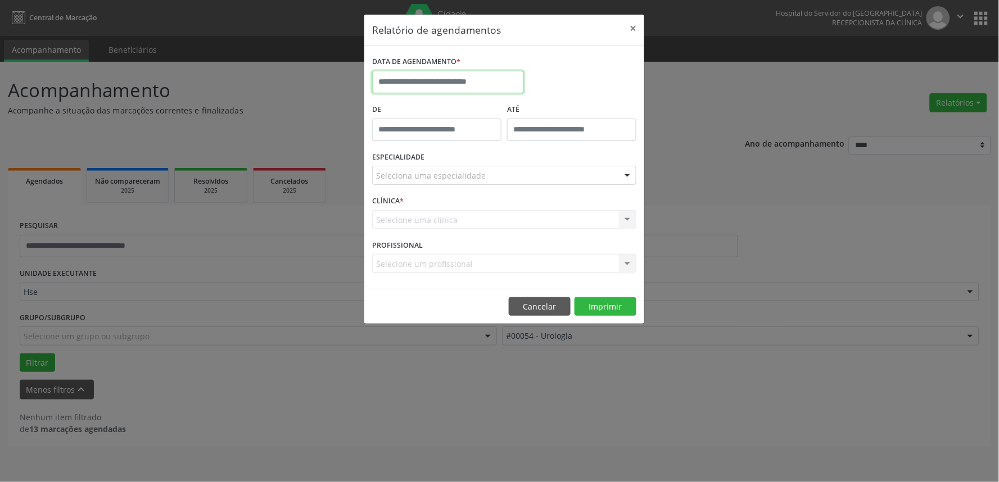
click at [424, 79] on input "text" at bounding box center [448, 82] width 152 height 22
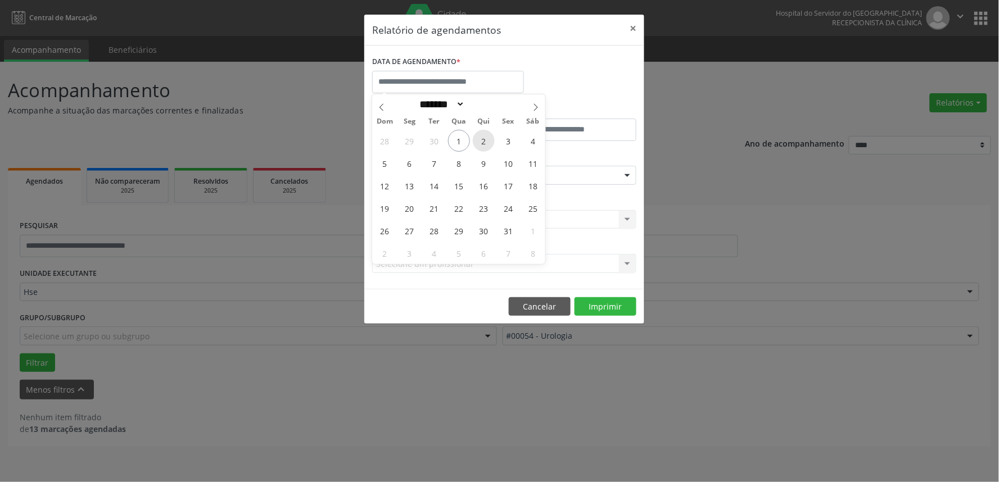
click at [487, 146] on span "2" at bounding box center [484, 141] width 22 height 22
type input "**********"
click at [487, 145] on span "2" at bounding box center [484, 141] width 22 height 22
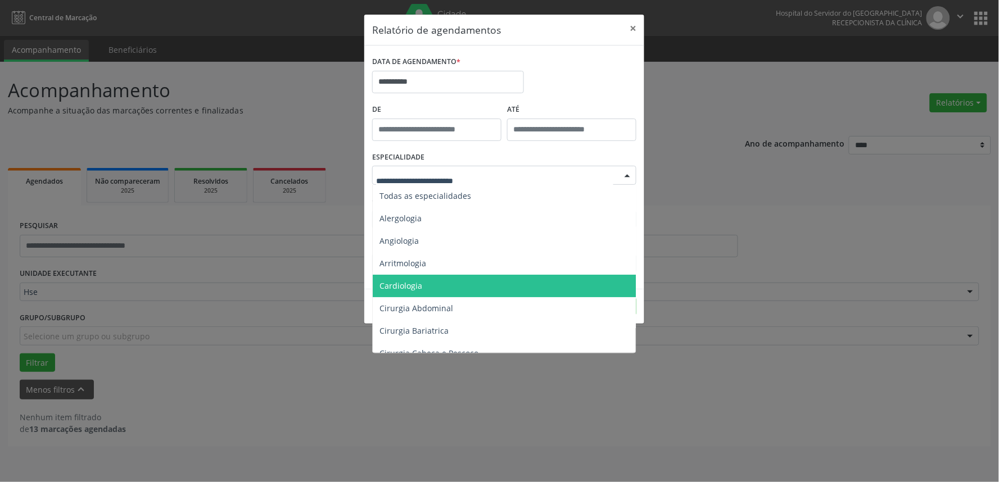
scroll to position [62, 0]
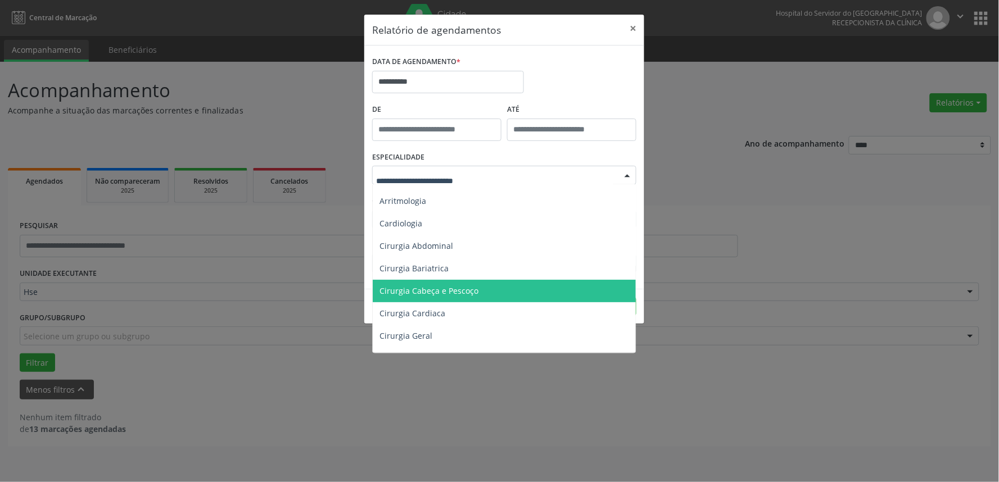
click at [458, 287] on span "Cirurgia Cabeça e Pescoço" at bounding box center [429, 291] width 99 height 11
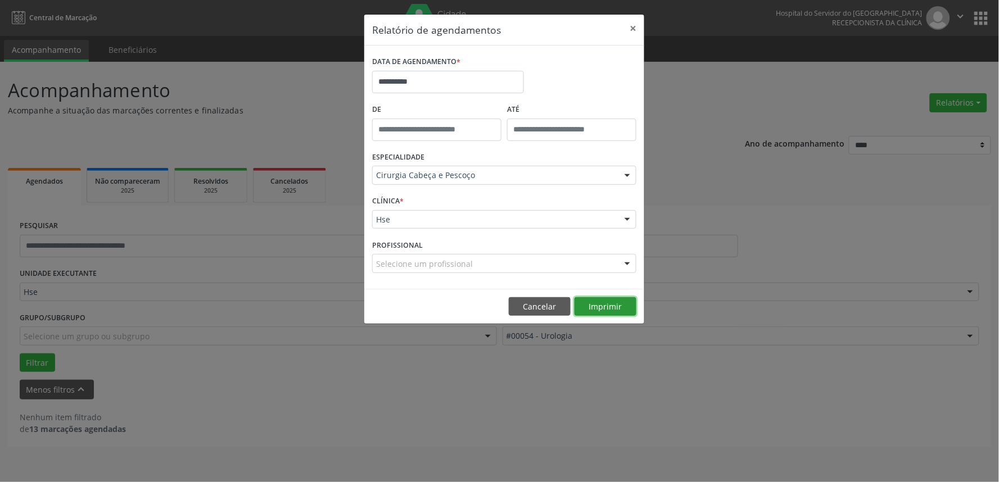
click at [596, 310] on button "Imprimir" at bounding box center [606, 306] width 62 height 19
